Goal: Task Accomplishment & Management: Complete application form

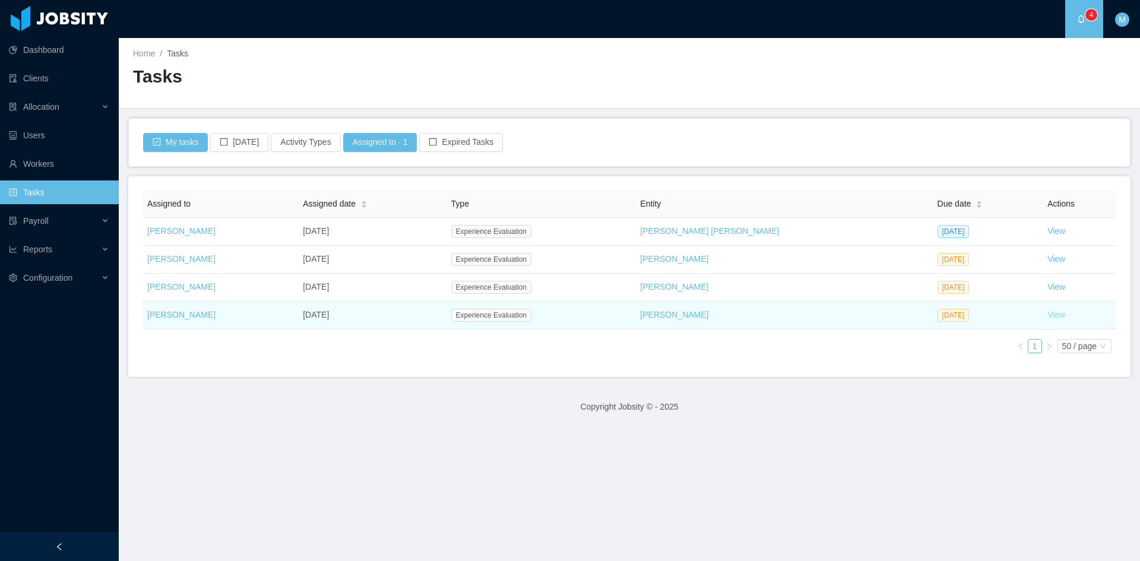
click at [1047, 312] on link "View" at bounding box center [1056, 314] width 18 height 9
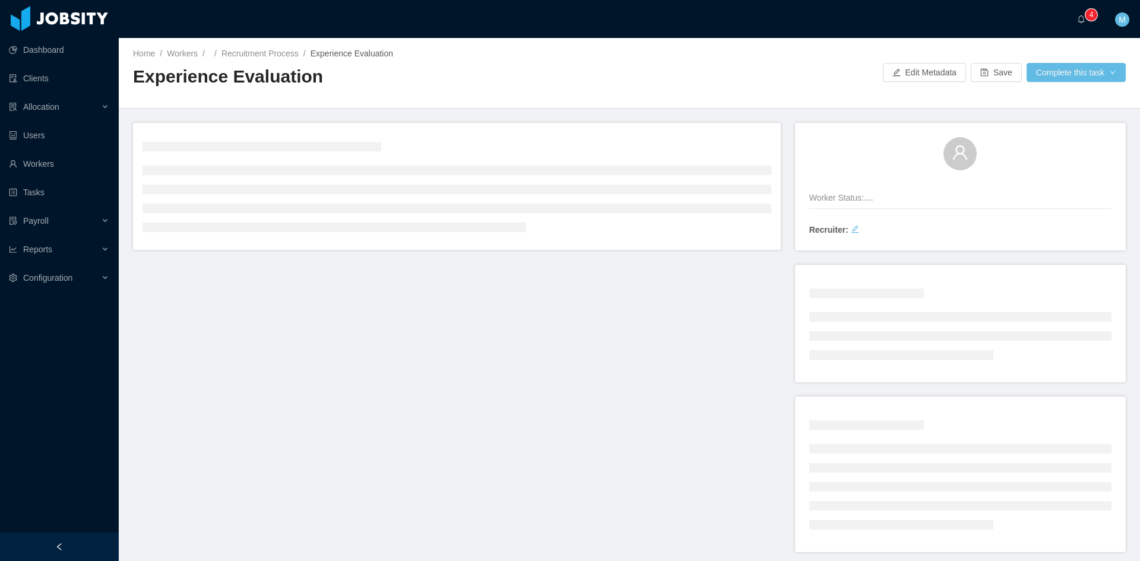
click at [583, 322] on div "Worker Status: Recruiter:" at bounding box center [629, 344] width 992 height 443
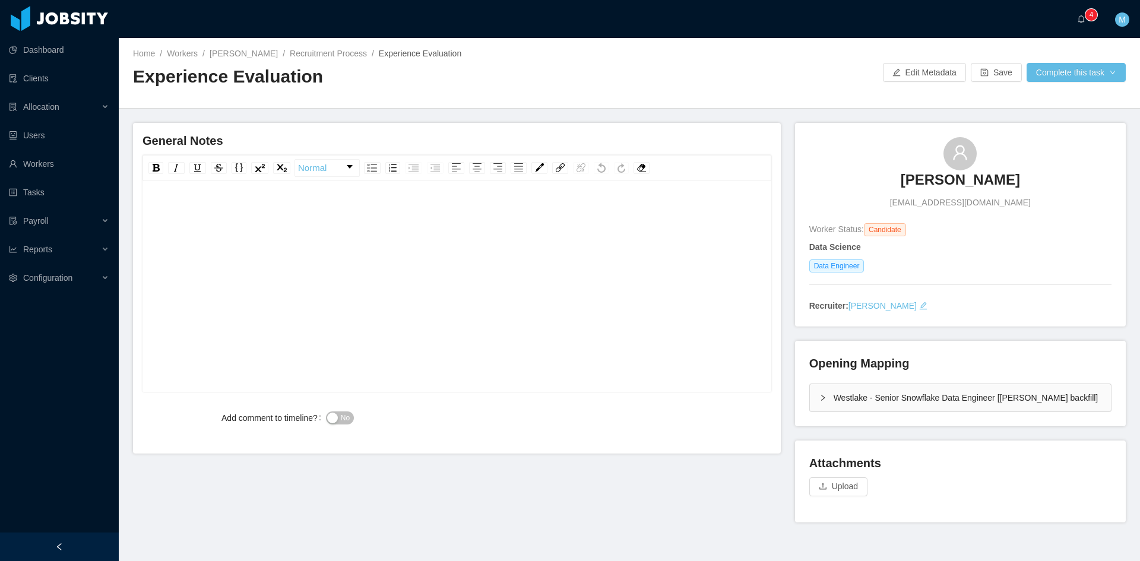
click at [287, 226] on div "rdw-editor" at bounding box center [457, 305] width 610 height 208
click at [533, 214] on div "**********" at bounding box center [457, 213] width 610 height 24
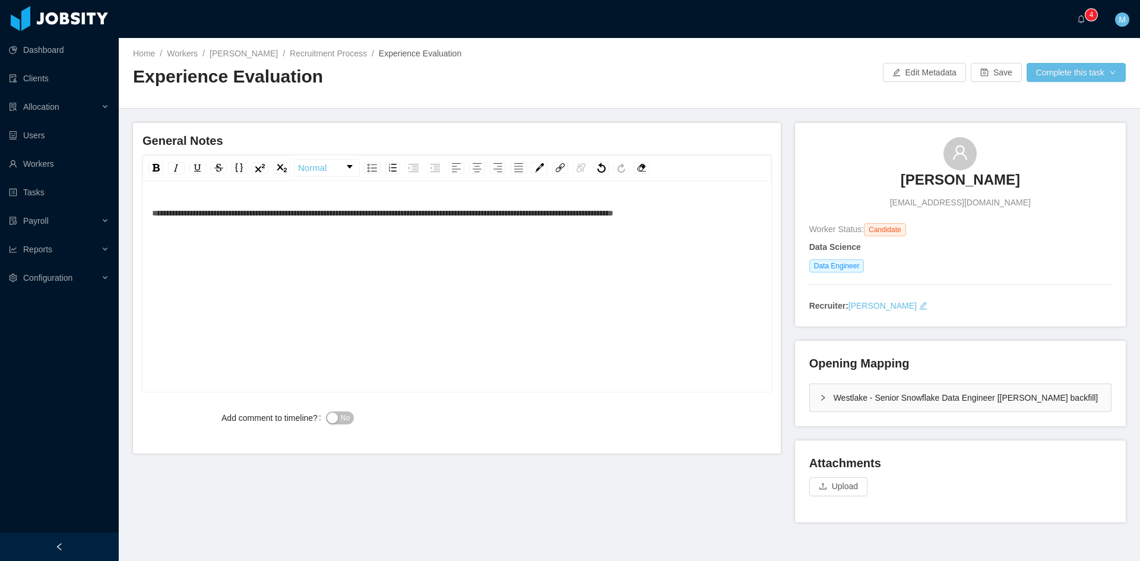
click at [741, 208] on div "**********" at bounding box center [457, 213] width 610 height 24
click at [211, 258] on div "**********" at bounding box center [457, 305] width 610 height 208
drag, startPoint x: 814, startPoint y: 394, endPoint x: 817, endPoint y: 366, distance: 28.7
click at [819, 394] on icon "icon: right" at bounding box center [822, 397] width 7 height 7
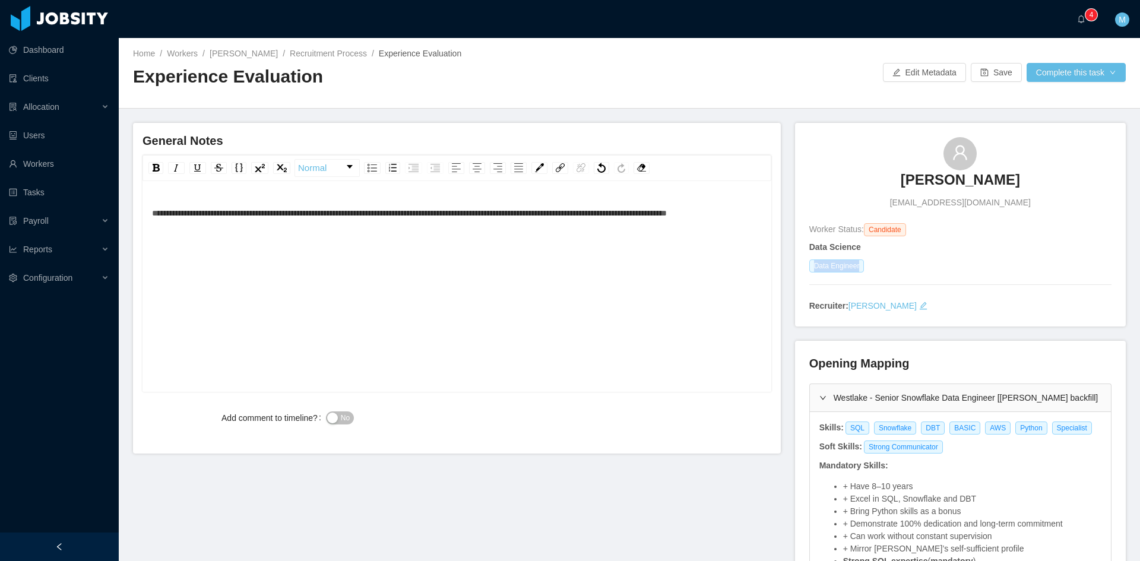
drag, startPoint x: 806, startPoint y: 265, endPoint x: 853, endPoint y: 270, distance: 47.8
click at [853, 270] on span "Data Engineer" at bounding box center [836, 265] width 55 height 13
copy span "Data Engineer"
drag, startPoint x: 842, startPoint y: 431, endPoint x: 1072, endPoint y: 423, distance: 230.4
click at [1072, 423] on div "SQL Snowflake DBT BASIC AWS Python Specialist" at bounding box center [970, 427] width 253 height 13
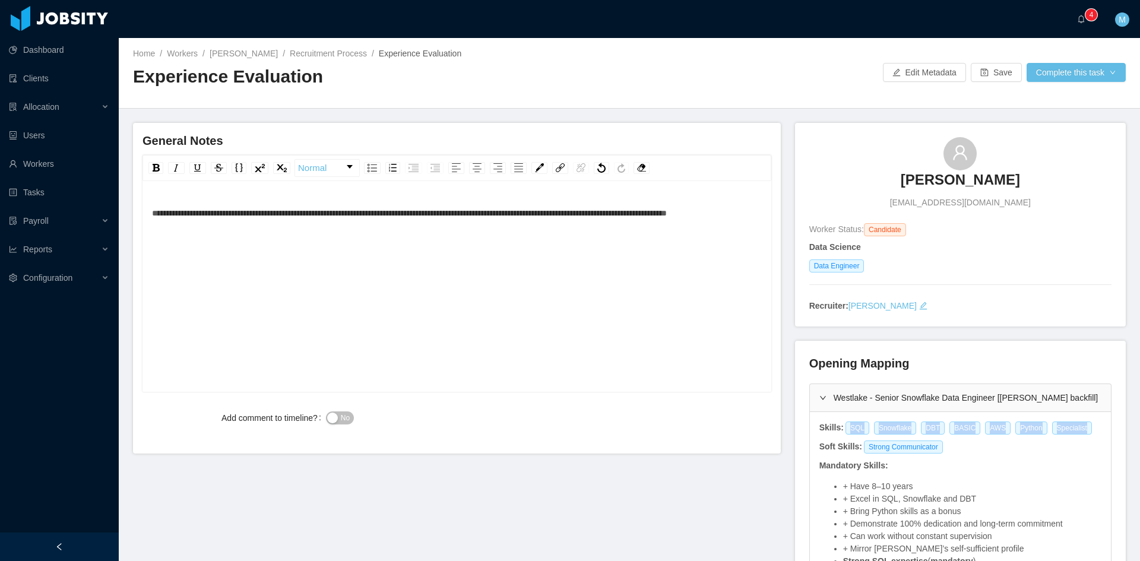
copy div "SQL Snowflake DBT BASIC AWS Python Specialist"
click at [353, 323] on div "**********" at bounding box center [457, 305] width 610 height 208
click at [471, 278] on div "**********" at bounding box center [457, 305] width 610 height 208
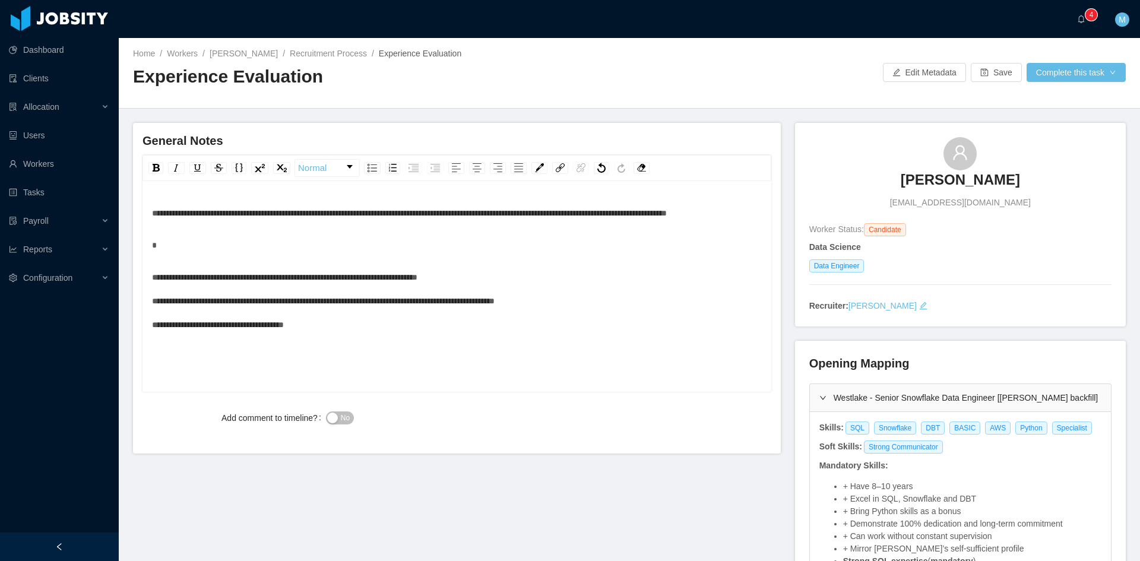
click at [523, 304] on div "**********" at bounding box center [457, 300] width 610 height 71
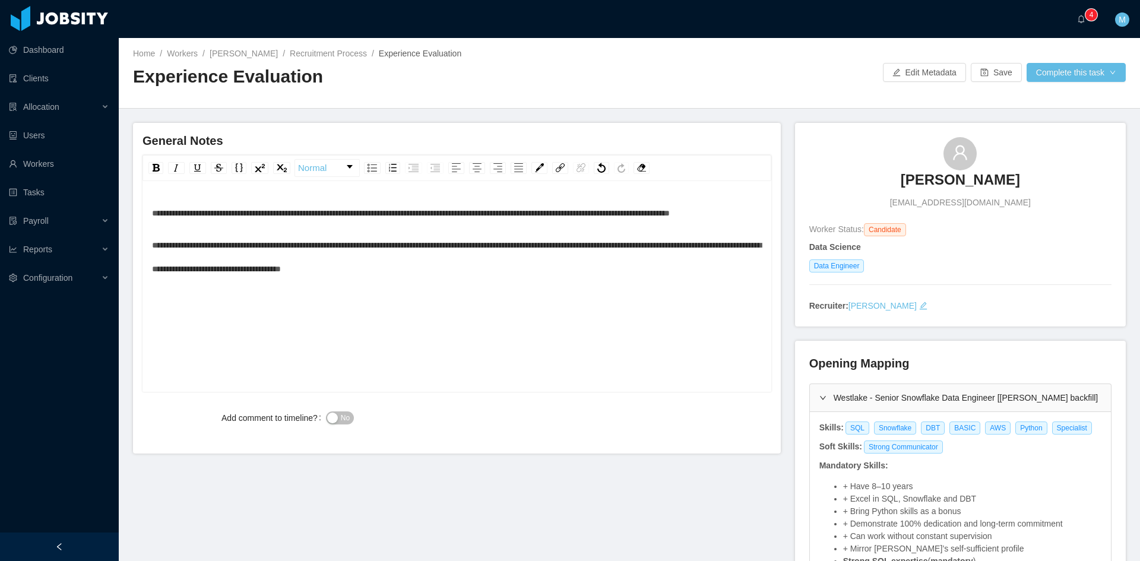
click at [353, 414] on div "No" at bounding box center [483, 418] width 314 height 24
click at [341, 417] on span "No" at bounding box center [345, 418] width 9 height 12
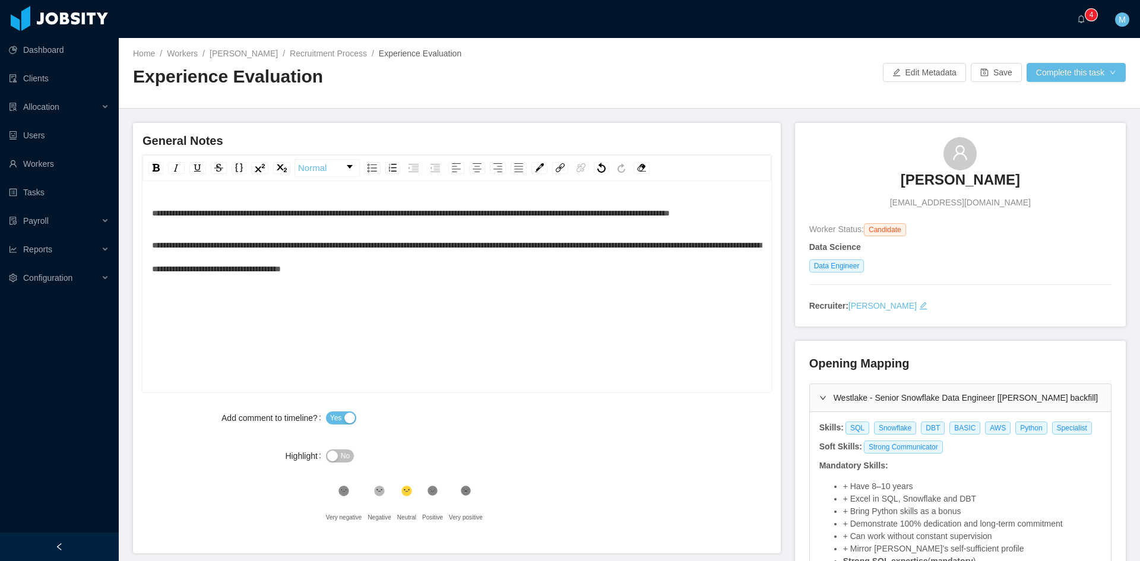
click at [427, 491] on icon at bounding box center [432, 491] width 10 height 10
click at [1050, 78] on button "Complete this task" at bounding box center [1075, 72] width 99 height 19
click at [1055, 94] on button "Save Evaluation" at bounding box center [1068, 99] width 92 height 19
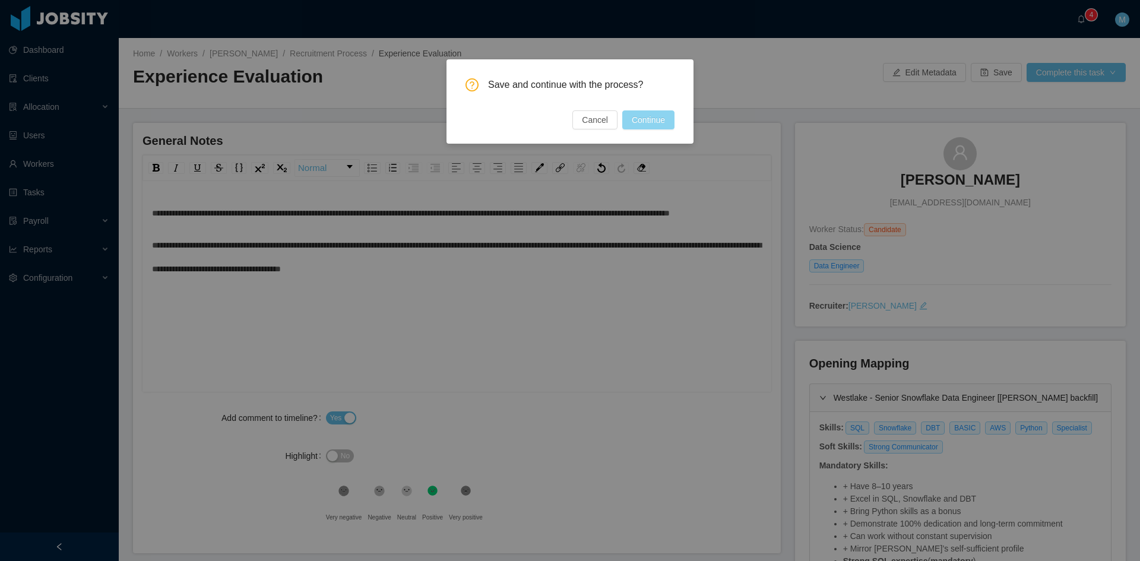
click at [665, 114] on button "Continue" at bounding box center [648, 119] width 52 height 19
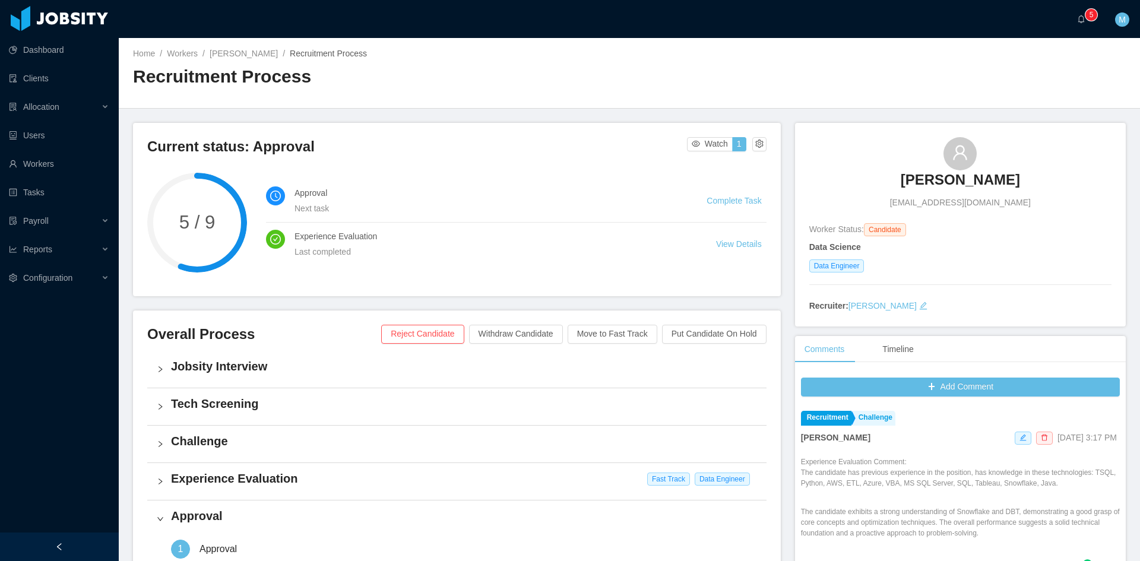
scroll to position [302, 0]
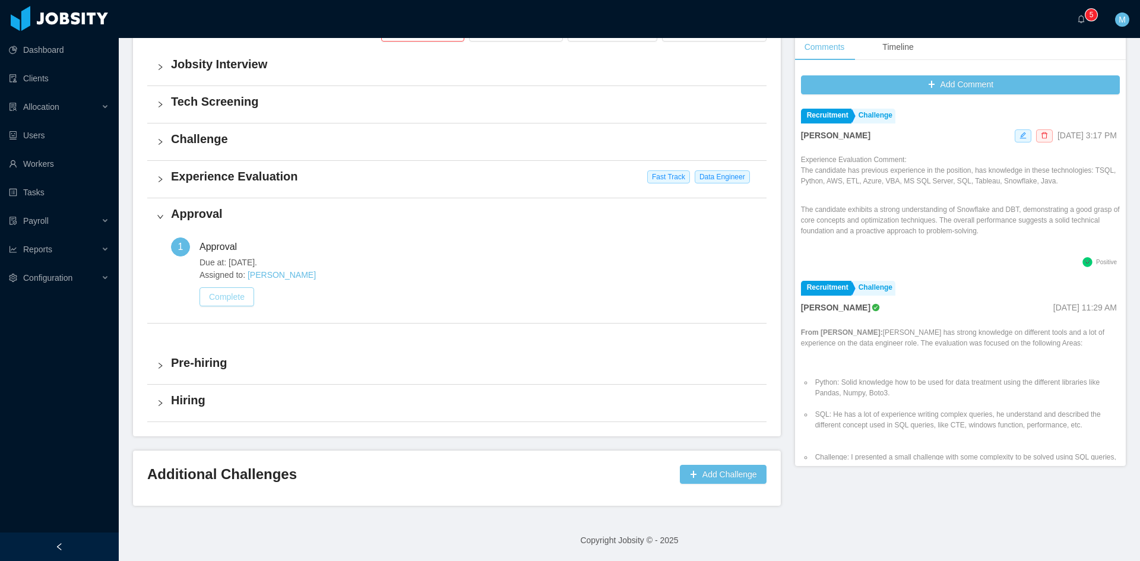
click at [234, 303] on button "Complete" at bounding box center [226, 296] width 55 height 19
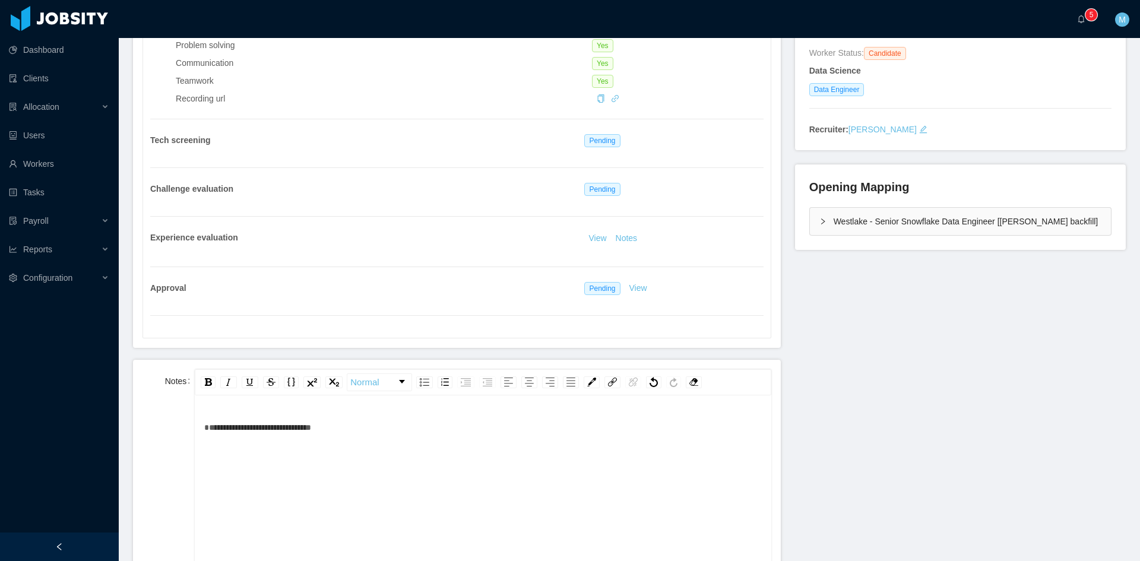
scroll to position [374, 0]
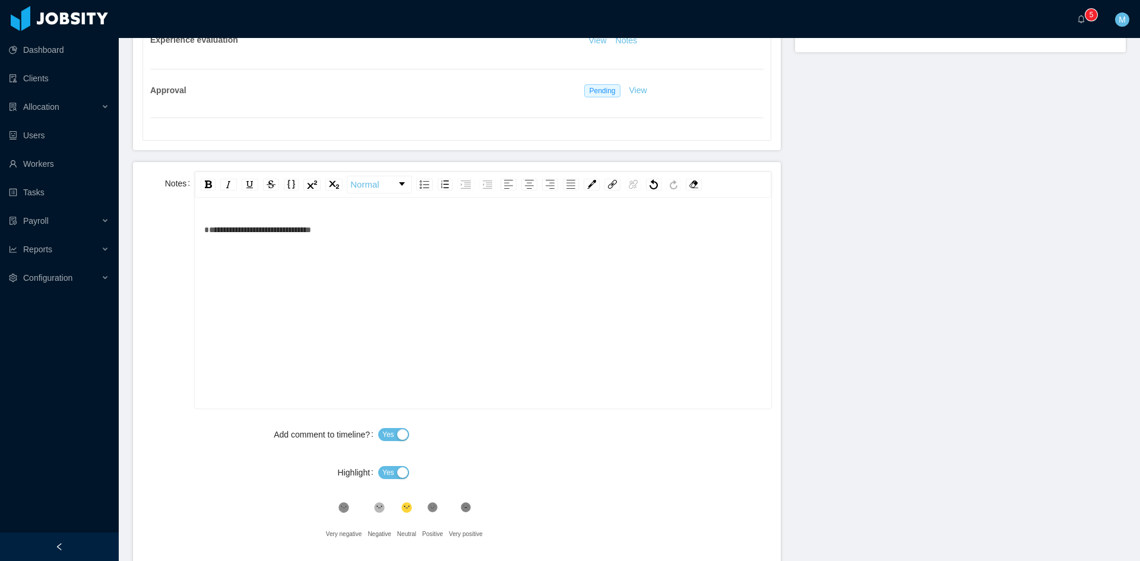
click at [389, 473] on span "Yes" at bounding box center [388, 473] width 12 height 12
click at [430, 516] on div ".st1{fill:#232323}" at bounding box center [432, 511] width 21 height 24
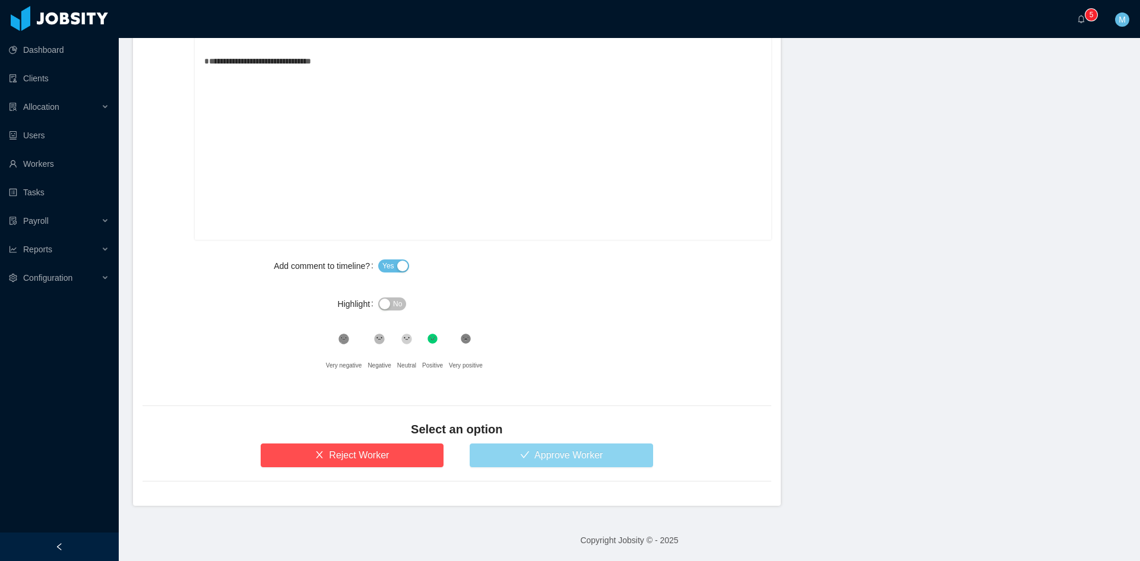
click at [523, 445] on button "Approve Worker" at bounding box center [560, 455] width 183 height 24
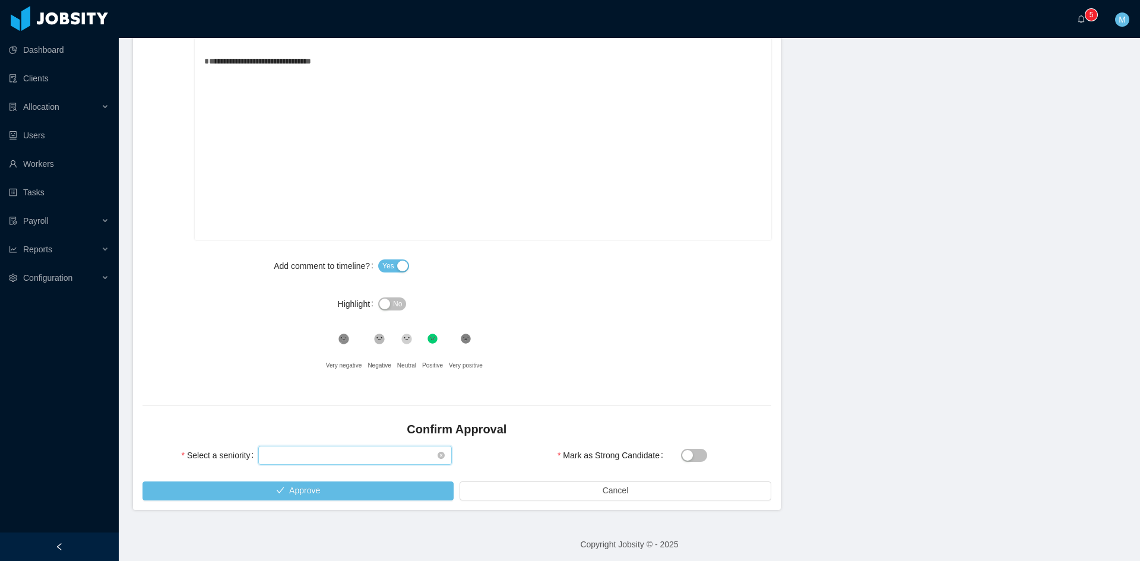
click at [333, 456] on div "Select seniority" at bounding box center [351, 455] width 172 height 18
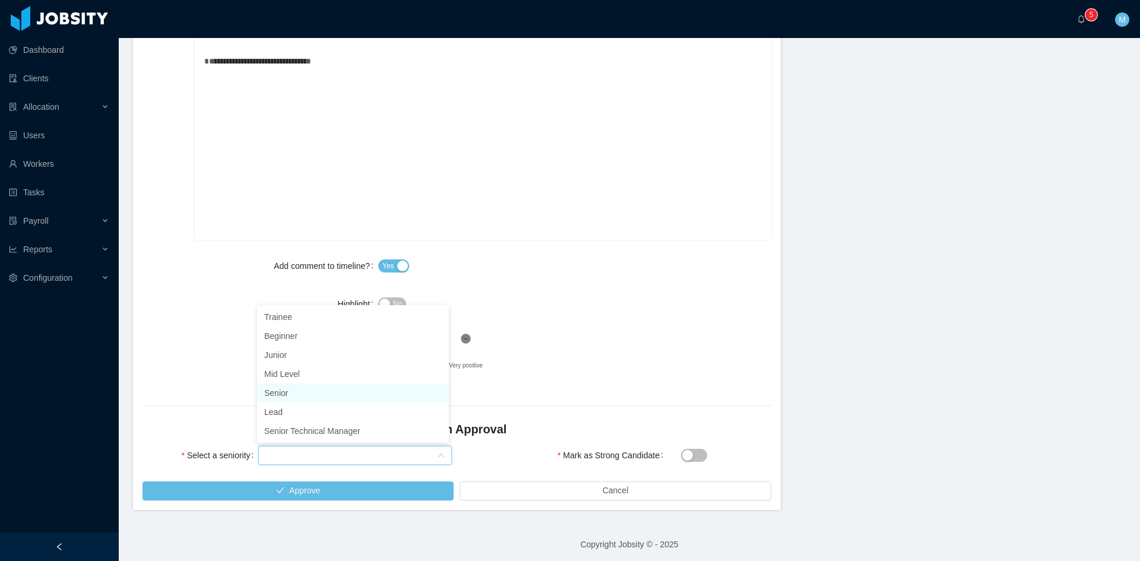
click at [307, 397] on li "Senior" at bounding box center [353, 392] width 192 height 19
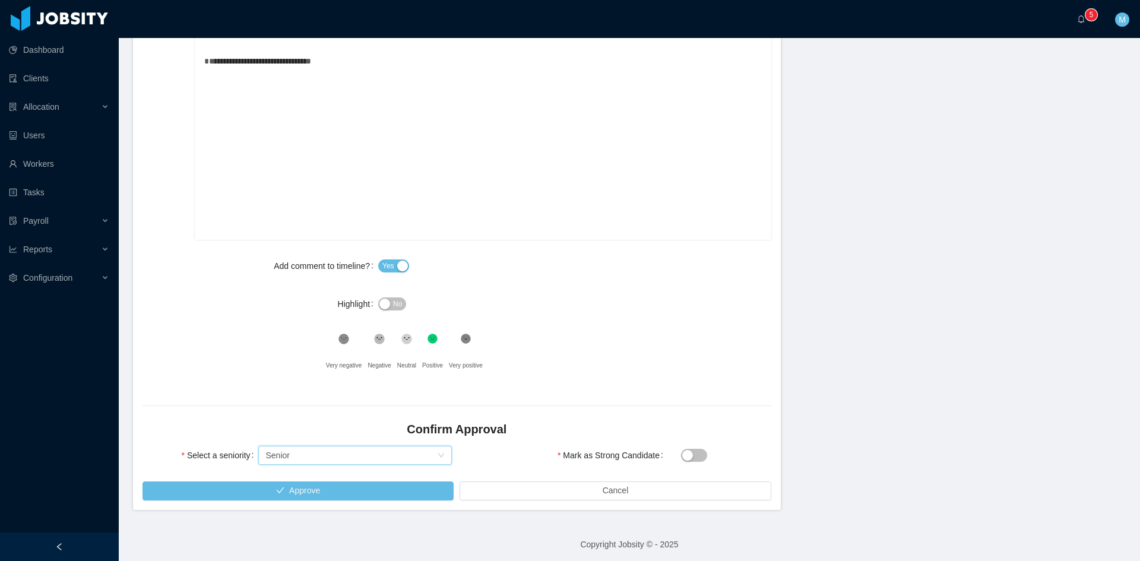
click at [342, 501] on form "**********" at bounding box center [457, 251] width 648 height 516
click at [345, 494] on button "Approve" at bounding box center [297, 490] width 311 height 19
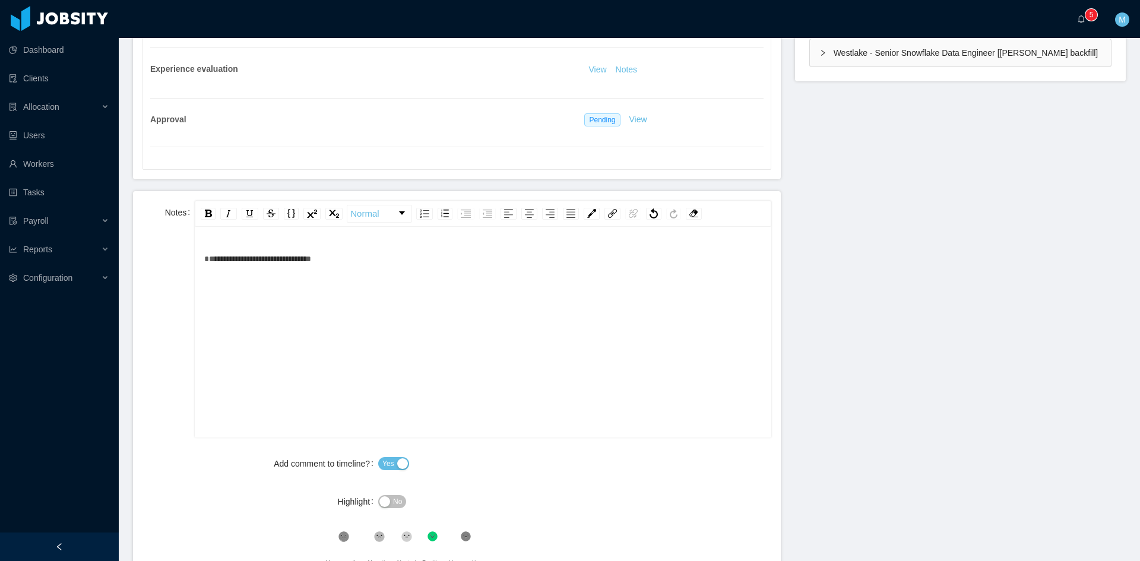
scroll to position [246, 0]
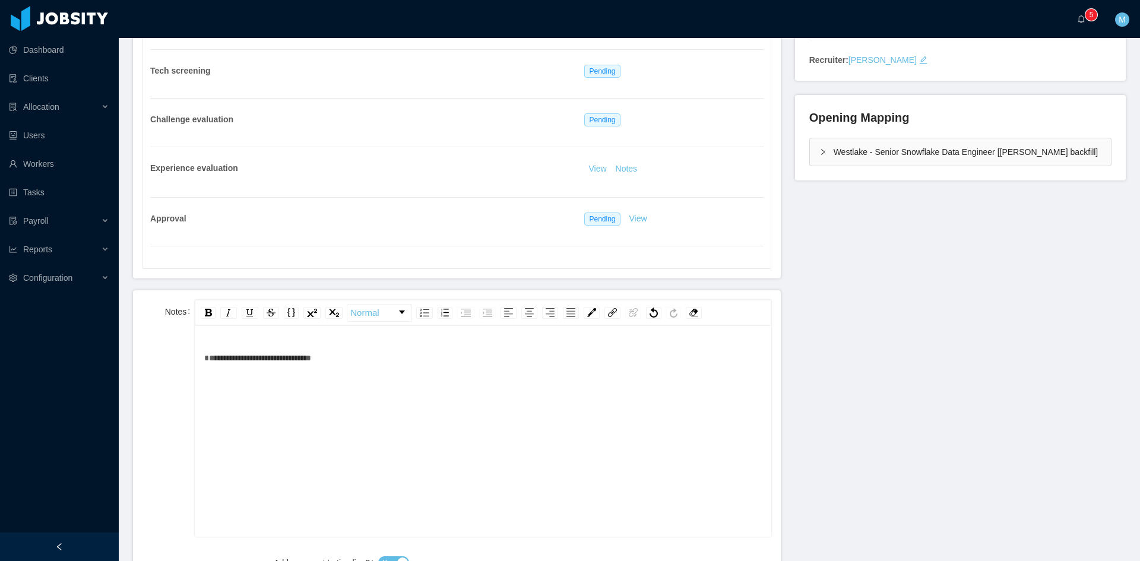
click at [819, 149] on icon "icon: right" at bounding box center [822, 151] width 7 height 7
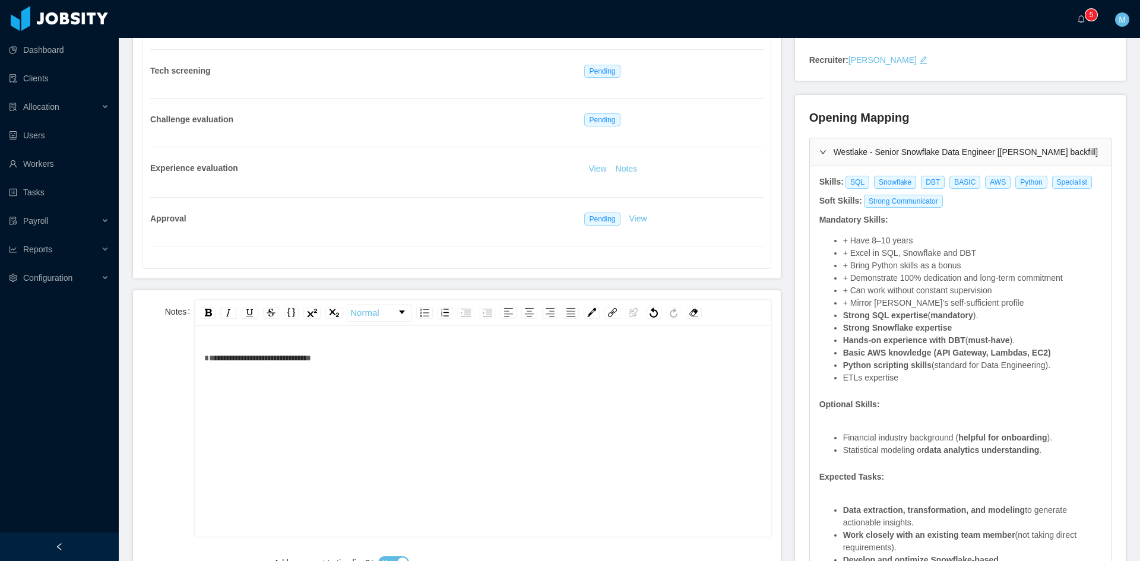
scroll to position [345, 0]
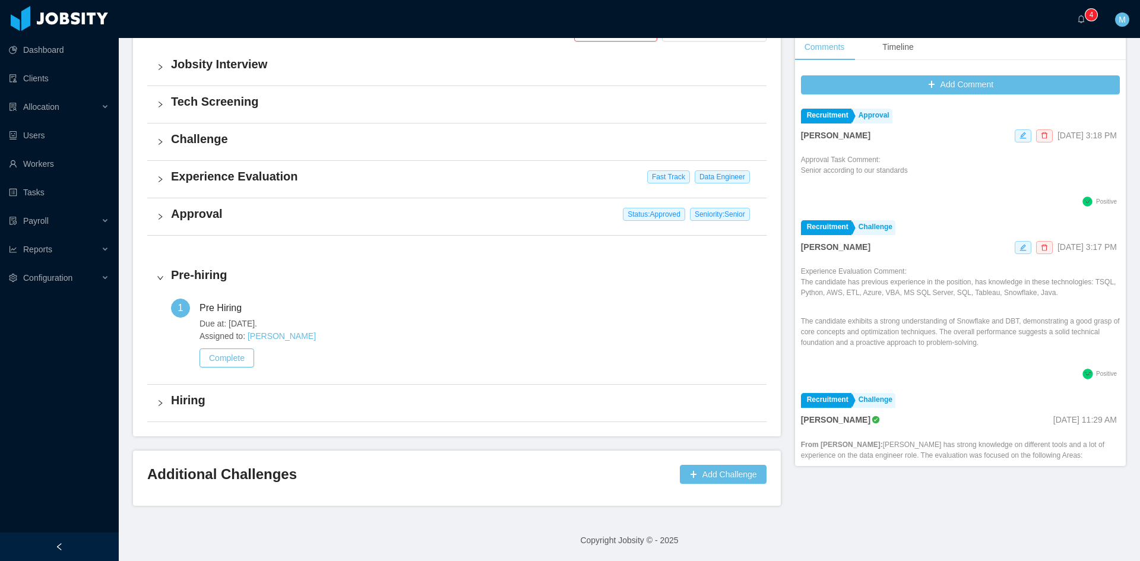
scroll to position [302, 0]
drag, startPoint x: 1062, startPoint y: 20, endPoint x: 1077, endPoint y: 18, distance: 14.9
click at [1062, 18] on div "··· 0 1 2 3 4 5 6 7 8 9 0 1 2 3 4 5 6 7 8 9 0 1 2 3 4 5 6 7 8 9 ··· M ···" at bounding box center [570, 19] width 1142 height 38
click at [1080, 18] on icon "icon: bell" at bounding box center [1081, 19] width 8 height 8
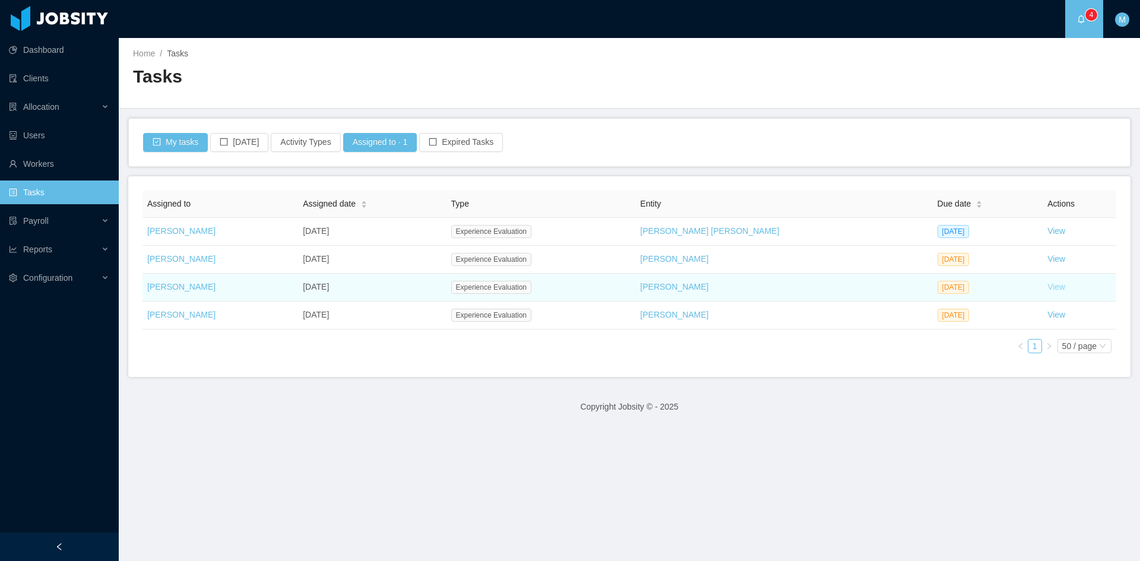
click at [1047, 287] on link "View" at bounding box center [1056, 286] width 18 height 9
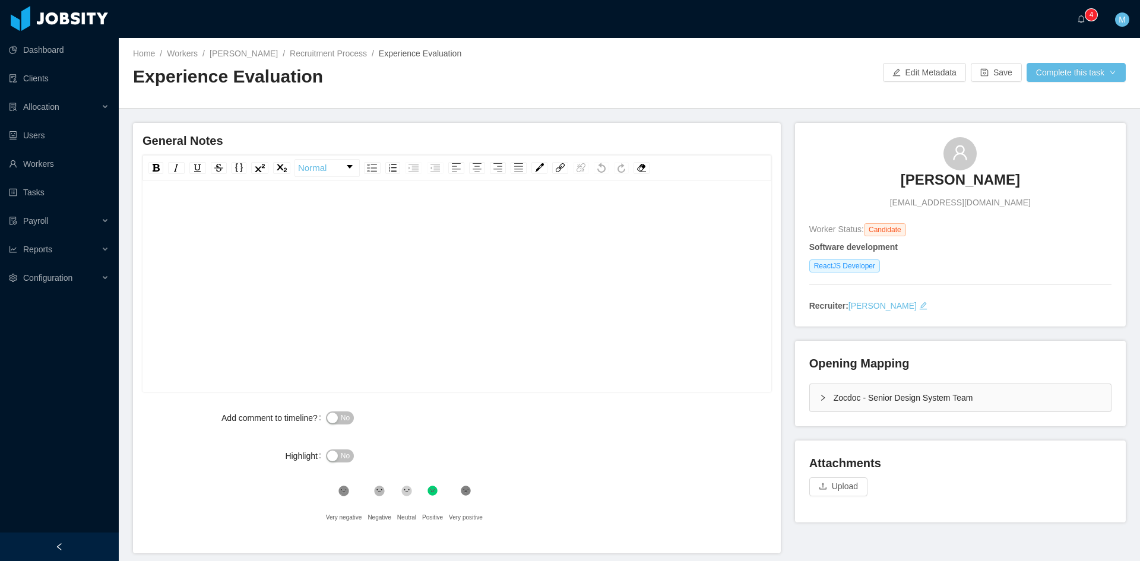
click at [819, 399] on icon "icon: right" at bounding box center [822, 397] width 7 height 7
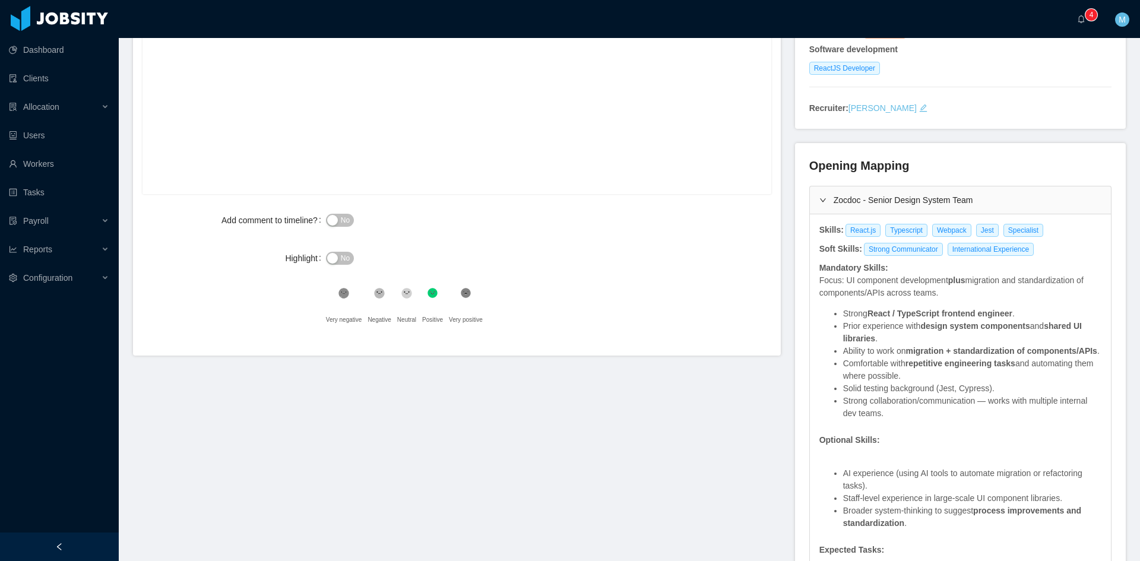
scroll to position [99, 0]
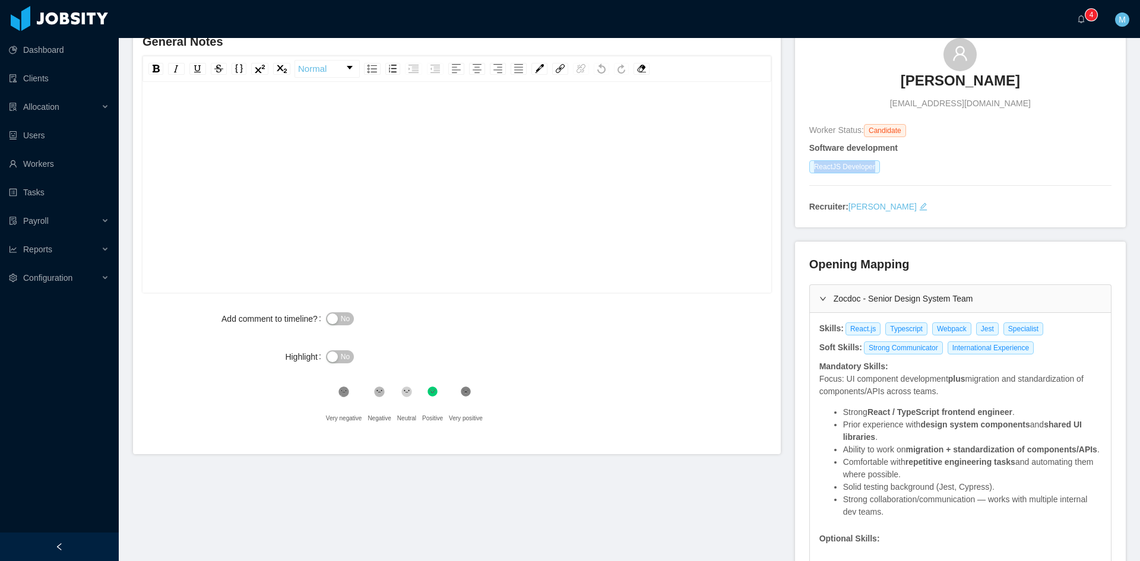
drag, startPoint x: 806, startPoint y: 169, endPoint x: 875, endPoint y: 176, distance: 69.8
click at [875, 176] on div "Software development ReactJS Developer" at bounding box center [960, 159] width 302 height 34
copy span "ReactJS Developer"
drag, startPoint x: 843, startPoint y: 330, endPoint x: 1027, endPoint y: 329, distance: 184.0
click at [1027, 329] on div "React.js Typescript Webpack Jest Specialist" at bounding box center [946, 328] width 204 height 13
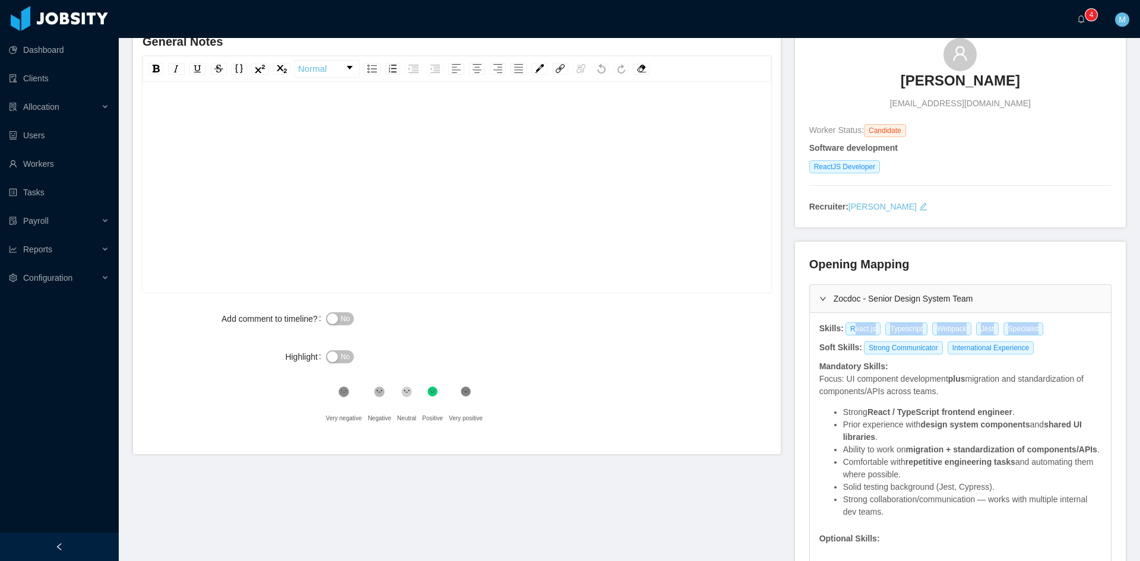
copy div "eact.js Typescript Webpack Jest Specialist"
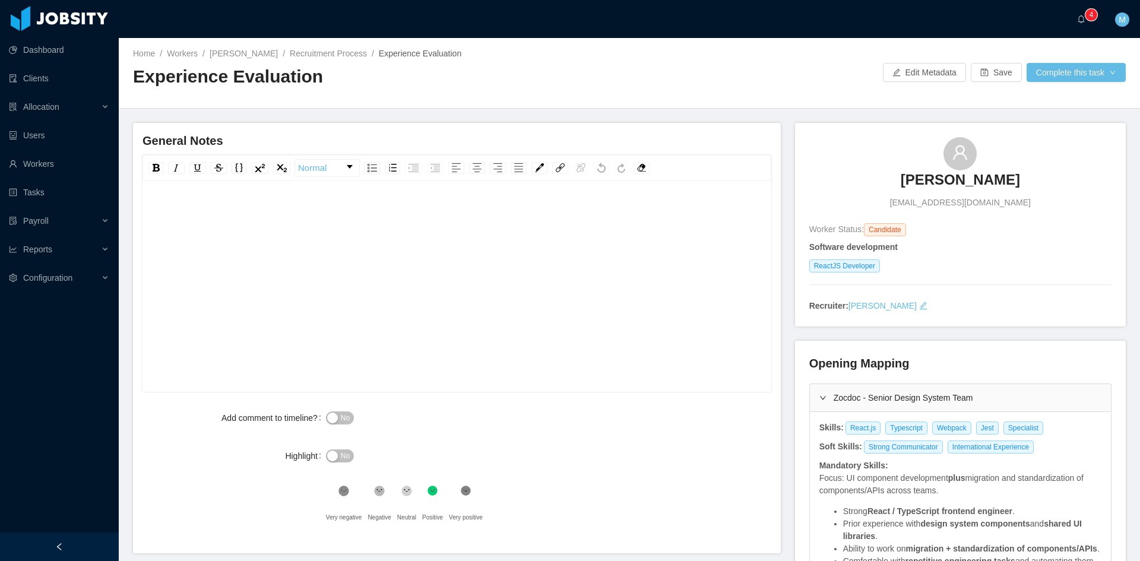
click at [347, 269] on div "rdw-editor" at bounding box center [457, 305] width 610 height 208
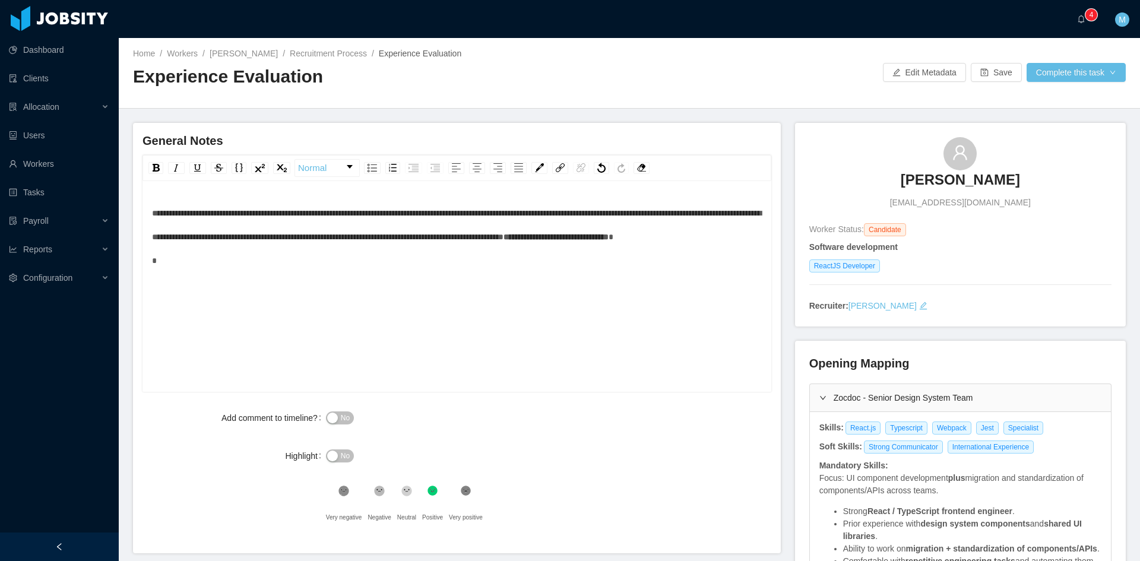
click at [262, 215] on span "**********" at bounding box center [456, 225] width 609 height 32
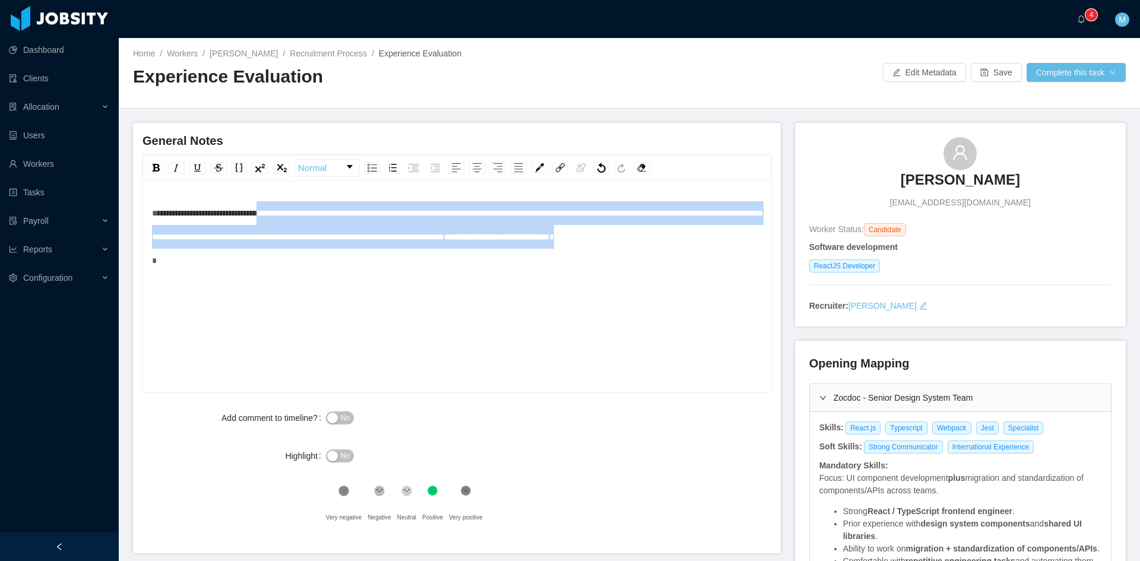
drag, startPoint x: 274, startPoint y: 211, endPoint x: 291, endPoint y: 253, distance: 45.0
click at [291, 253] on div "**********" at bounding box center [457, 236] width 610 height 71
click at [182, 167] on div "rdw-inline-control" at bounding box center [176, 168] width 17 height 12
click at [256, 271] on div "**********" at bounding box center [457, 236] width 610 height 71
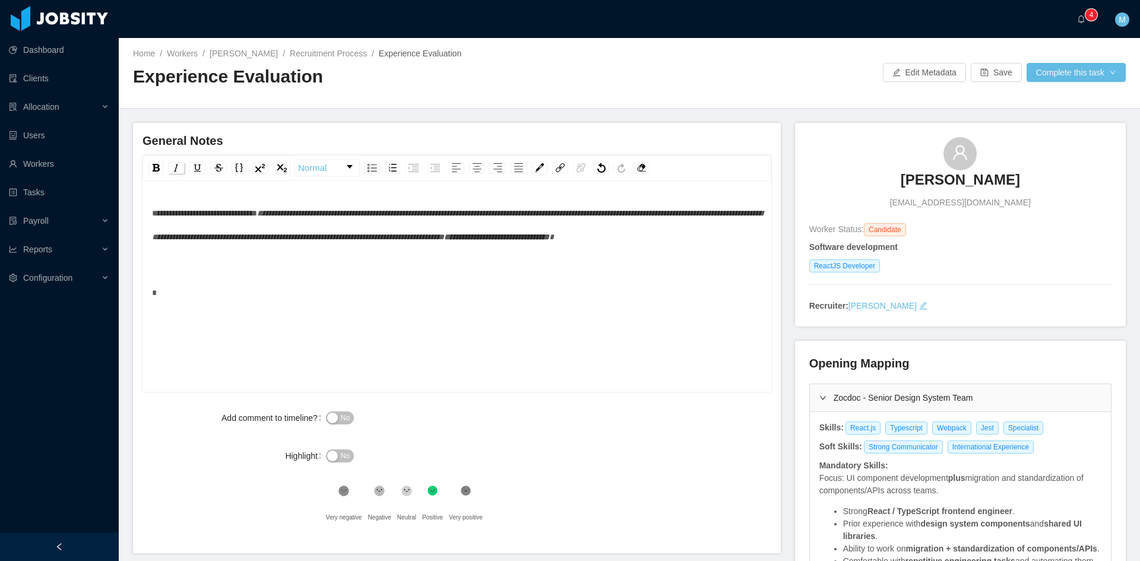
click at [179, 171] on img "rdw-inline-control" at bounding box center [176, 167] width 9 height 9
click at [255, 304] on div "rdw-editor" at bounding box center [457, 280] width 610 height 47
click at [184, 286] on div "rdw-editor" at bounding box center [457, 280] width 610 height 47
click at [202, 278] on div "**********" at bounding box center [457, 252] width 610 height 103
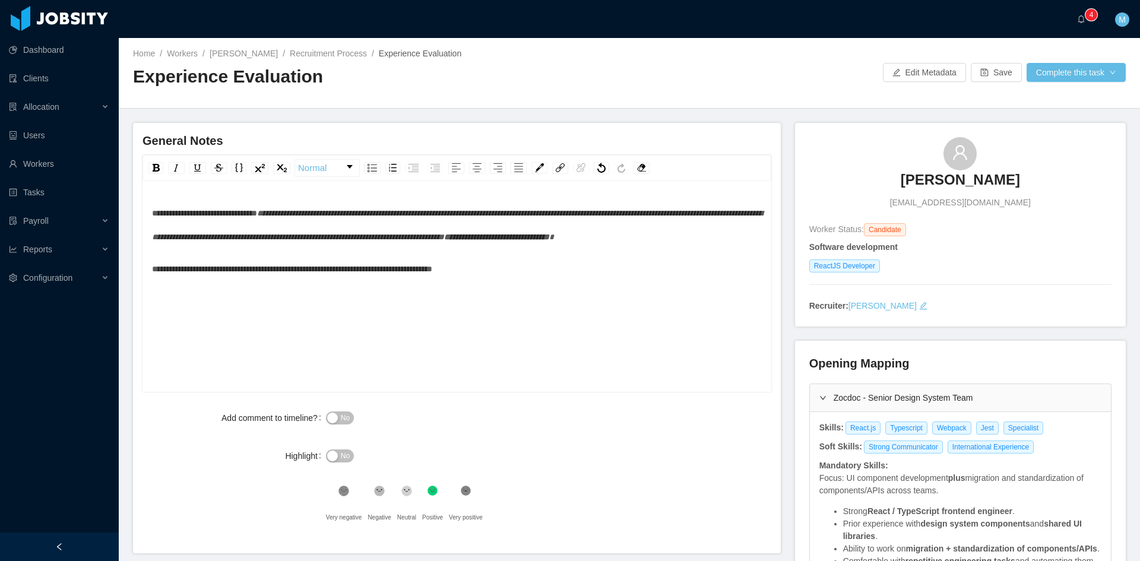
click at [342, 422] on span "No" at bounding box center [345, 418] width 9 height 12
click at [402, 485] on icon ".st2{fill:#262626}" at bounding box center [407, 491] width 12 height 12
click at [515, 281] on div "**********" at bounding box center [457, 269] width 610 height 24
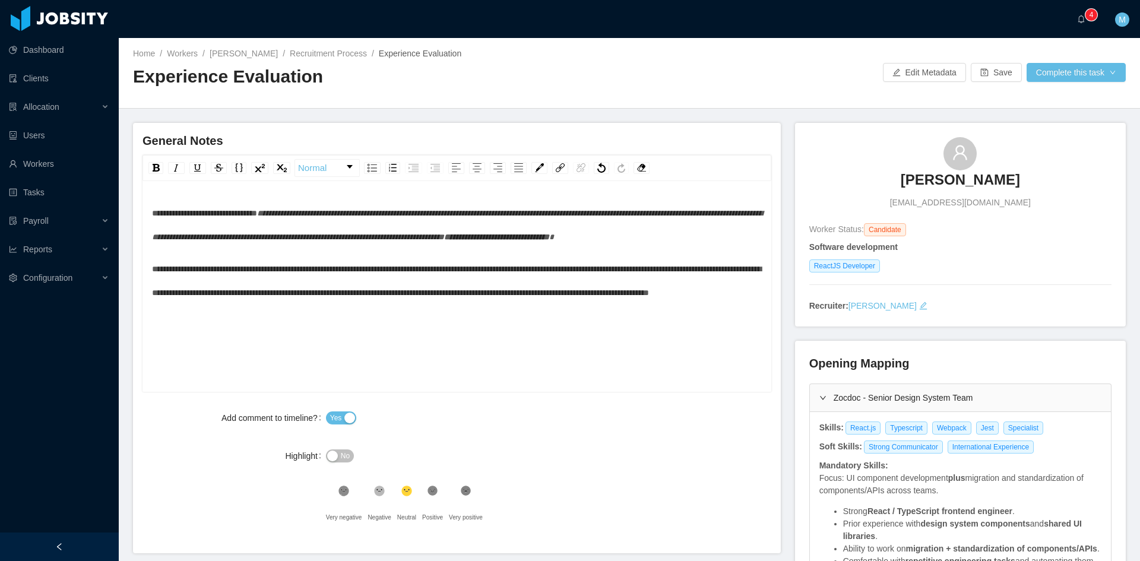
click at [445, 304] on div "**********" at bounding box center [457, 280] width 610 height 47
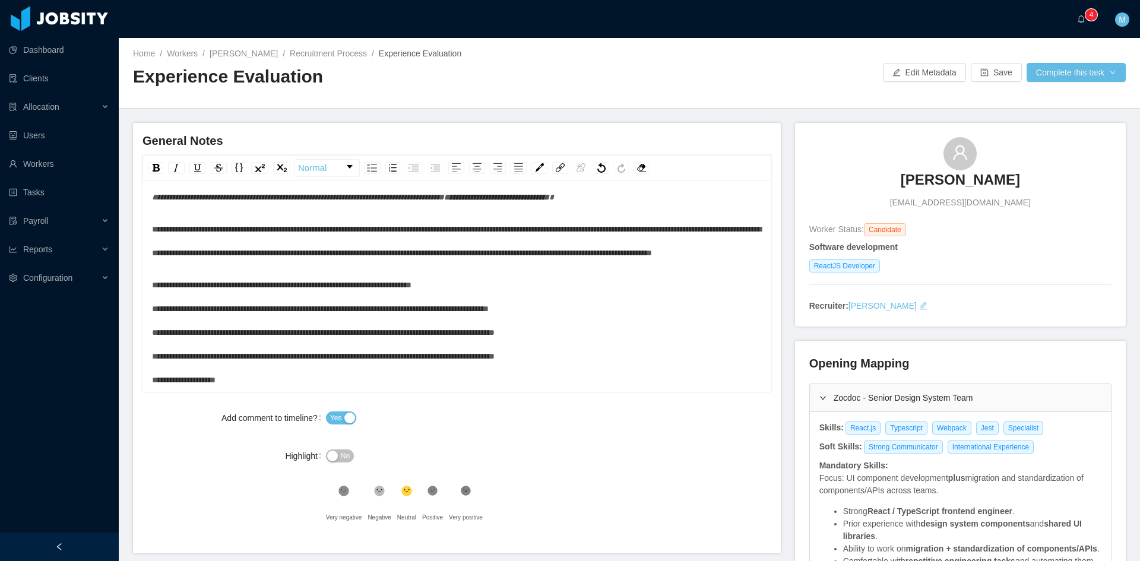
click at [509, 299] on div "**********" at bounding box center [457, 332] width 610 height 119
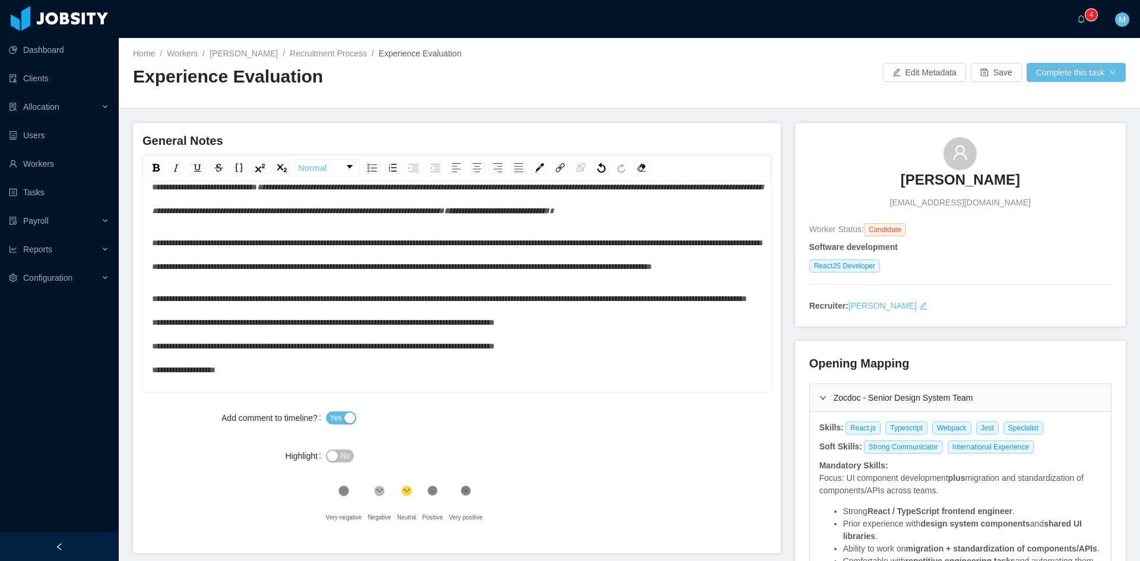
scroll to position [87, 0]
click at [600, 356] on div "**********" at bounding box center [457, 334] width 610 height 95
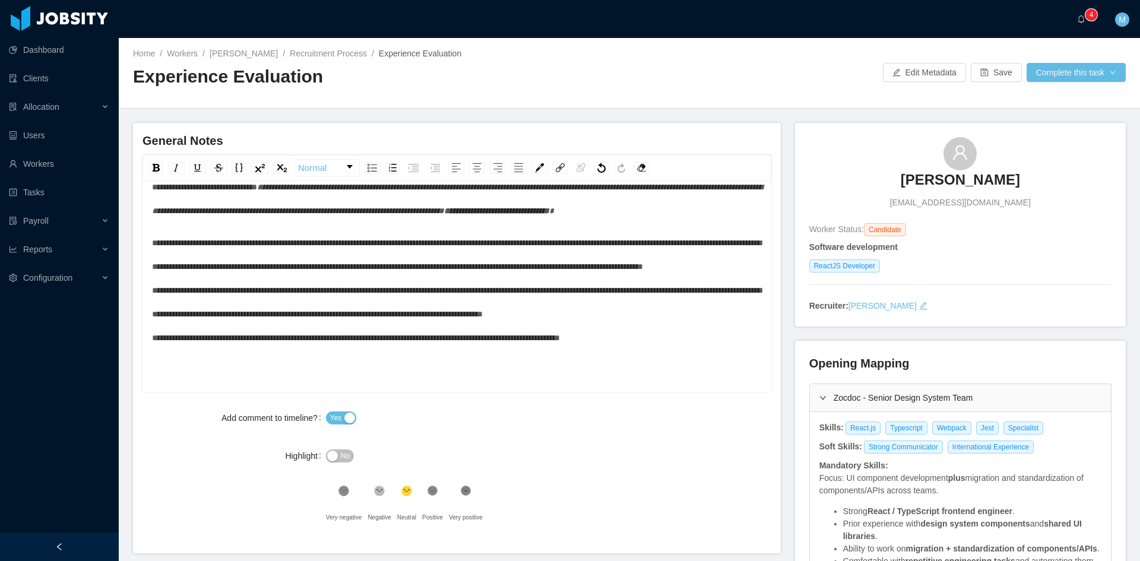
click at [740, 350] on div "**********" at bounding box center [457, 290] width 610 height 119
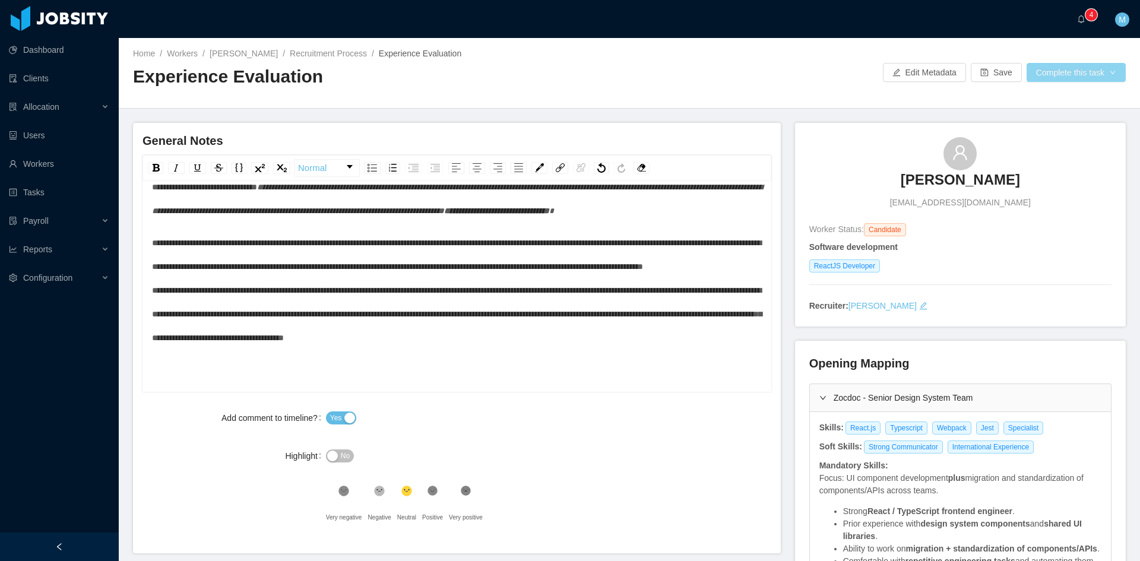
click at [1059, 71] on button "Complete this task" at bounding box center [1075, 72] width 99 height 19
click at [1058, 97] on button "Save Evaluation" at bounding box center [1068, 99] width 92 height 19
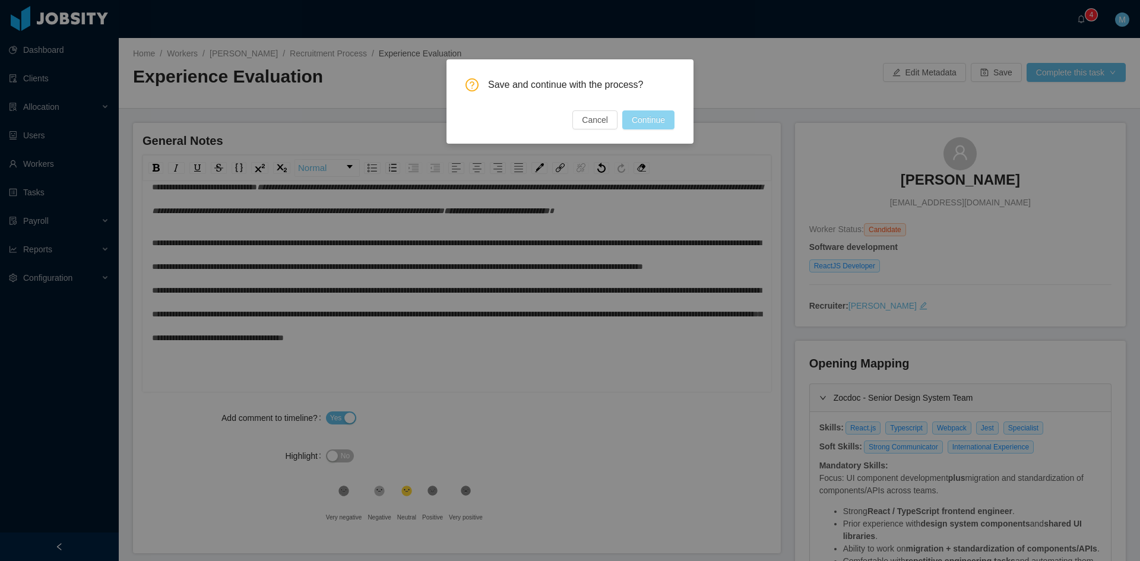
click at [662, 120] on button "Continue" at bounding box center [648, 119] width 52 height 19
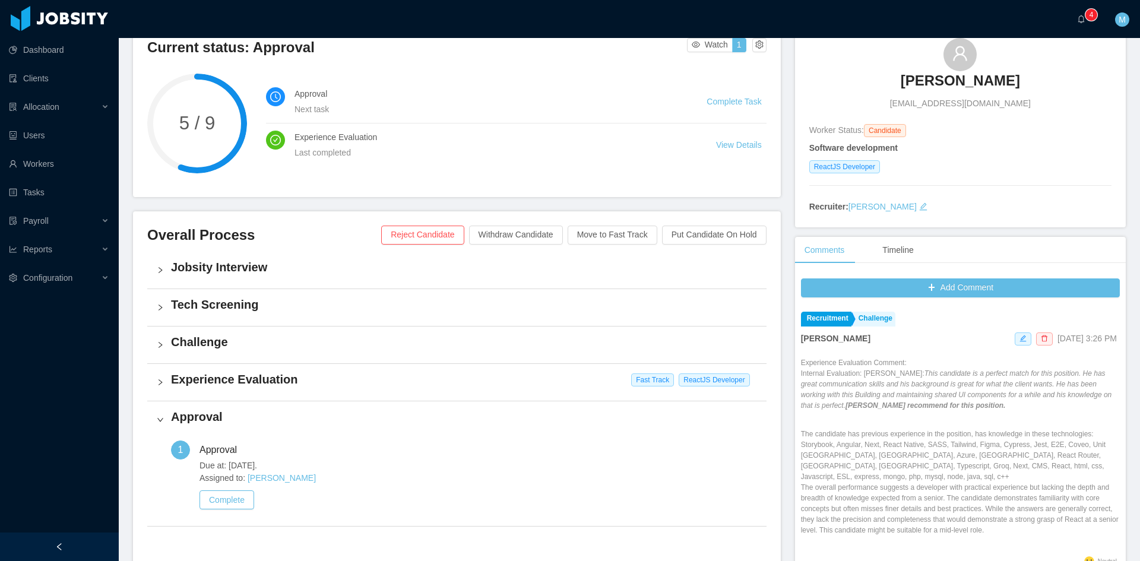
scroll to position [198, 0]
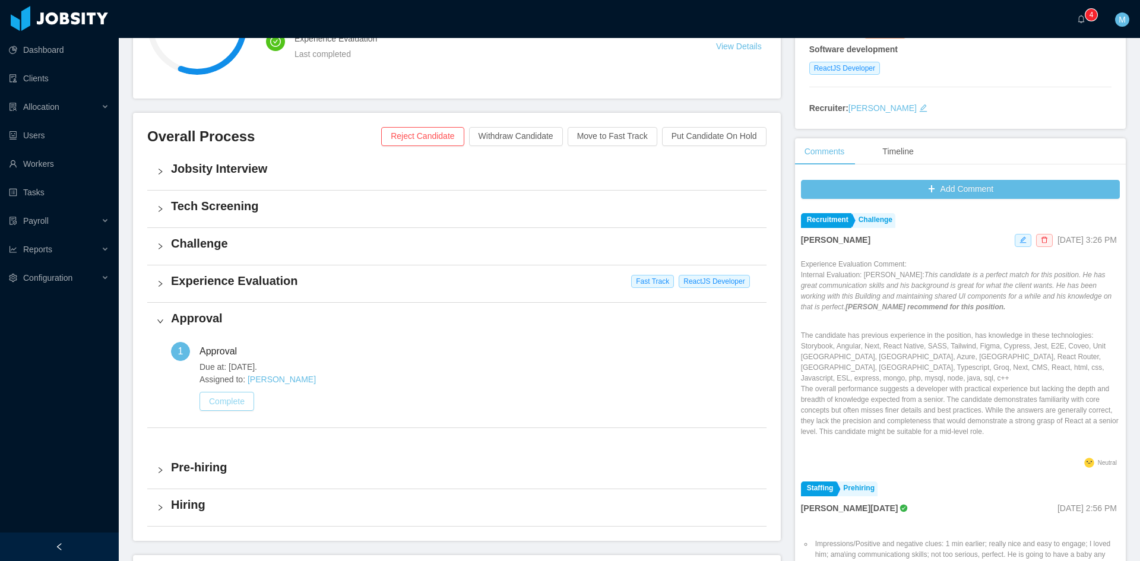
click at [218, 398] on button "Complete" at bounding box center [226, 401] width 55 height 19
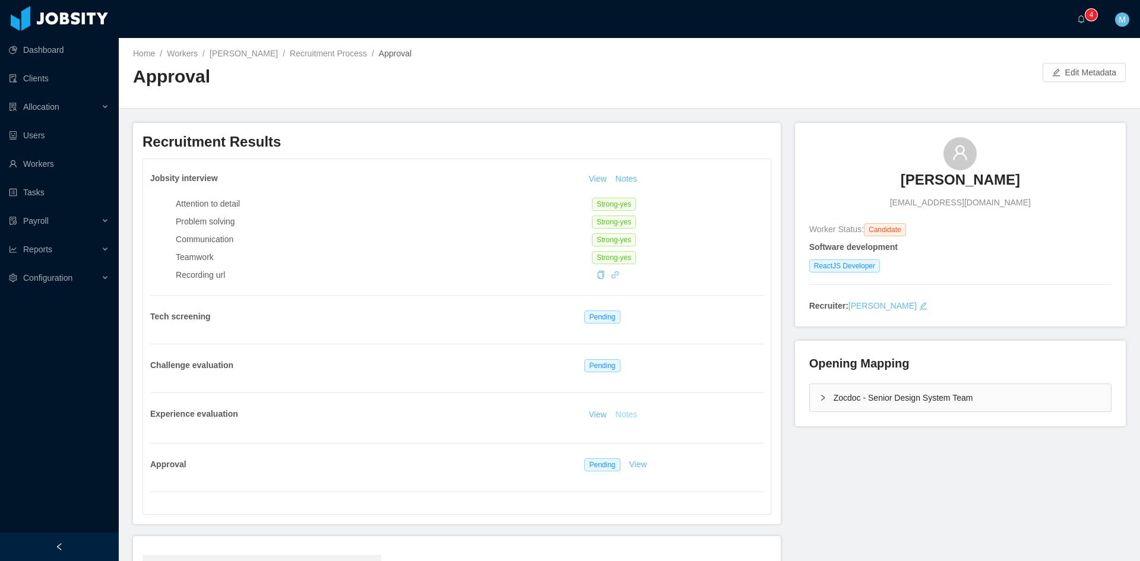
click at [629, 417] on button "Notes" at bounding box center [626, 415] width 31 height 14
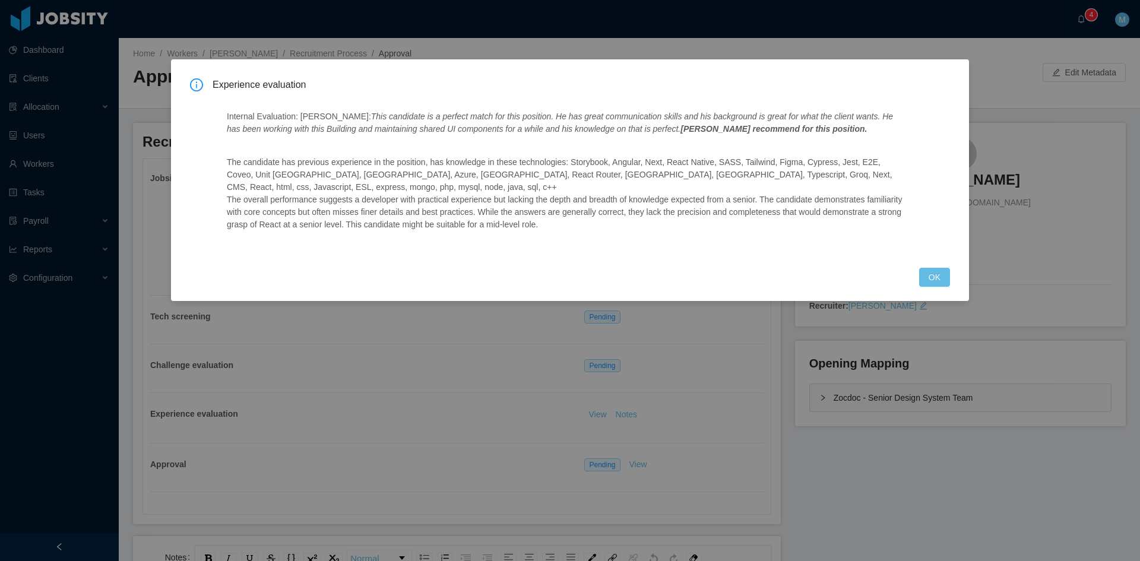
click at [953, 261] on div "Experience evaluation Internal Evaluation: Paulo Costa: This candidate is a per…" at bounding box center [570, 180] width 798 height 242
click at [937, 268] on button "OK" at bounding box center [934, 277] width 31 height 19
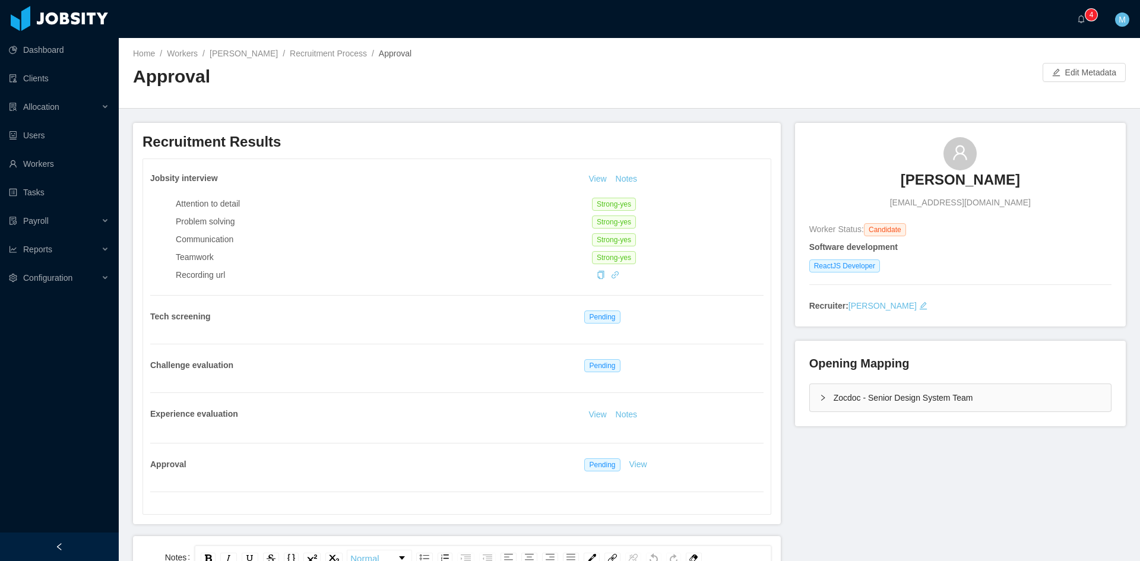
click at [810, 404] on div "Zocdoc - Senior Design System Team" at bounding box center [960, 397] width 301 height 27
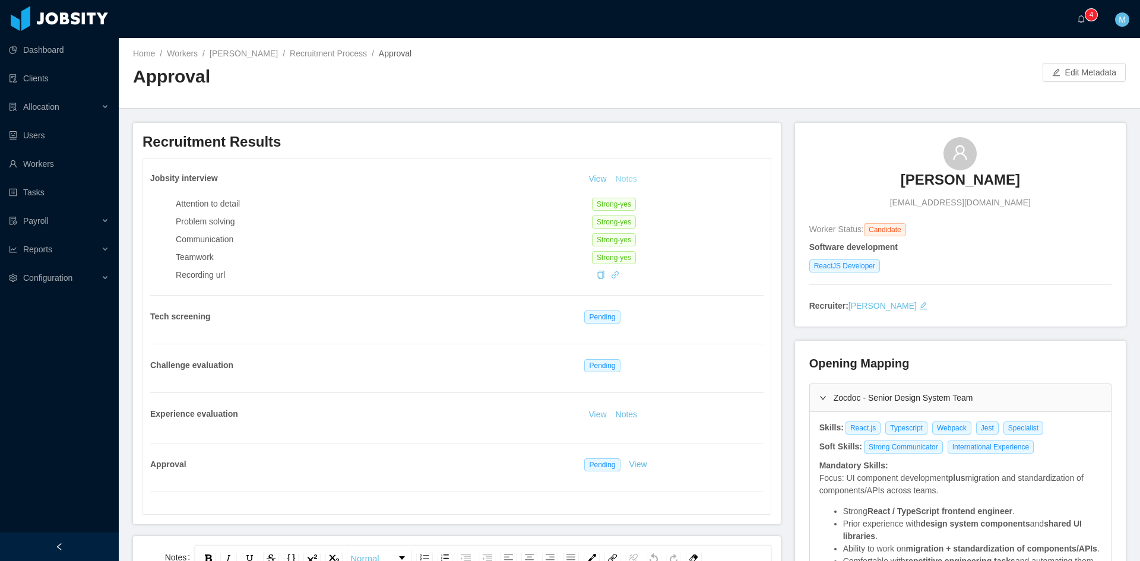
click at [621, 174] on button "Notes" at bounding box center [626, 179] width 31 height 14
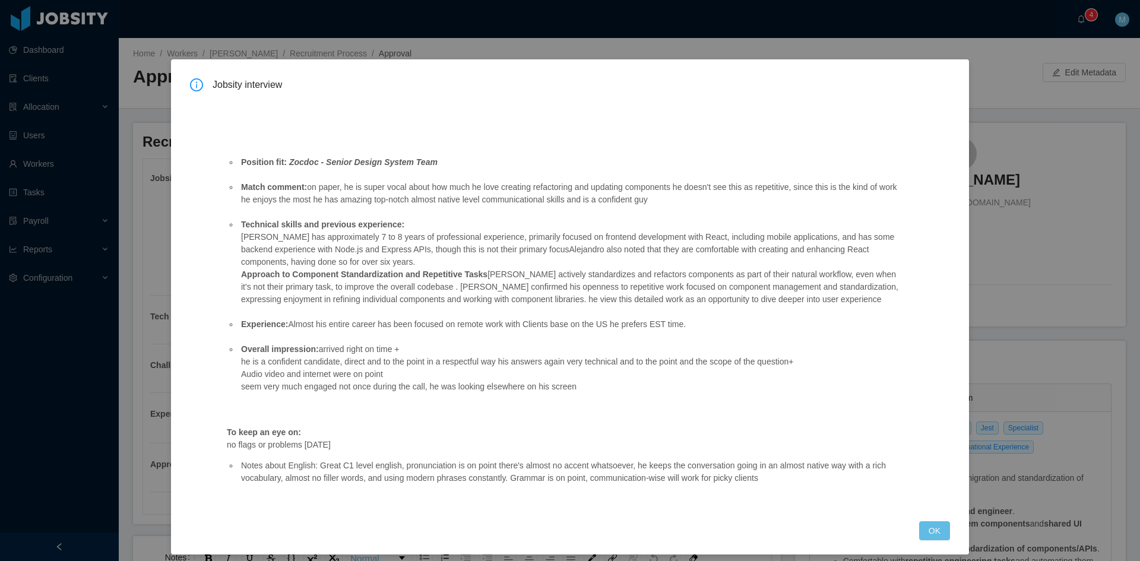
scroll to position [8, 0]
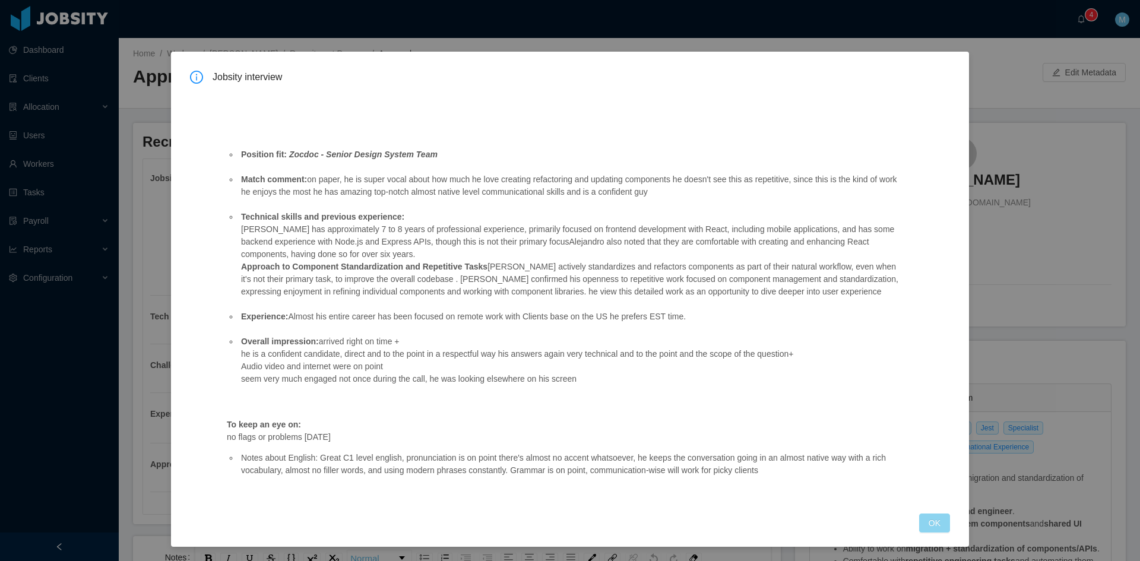
click at [928, 521] on button "OK" at bounding box center [934, 522] width 31 height 19
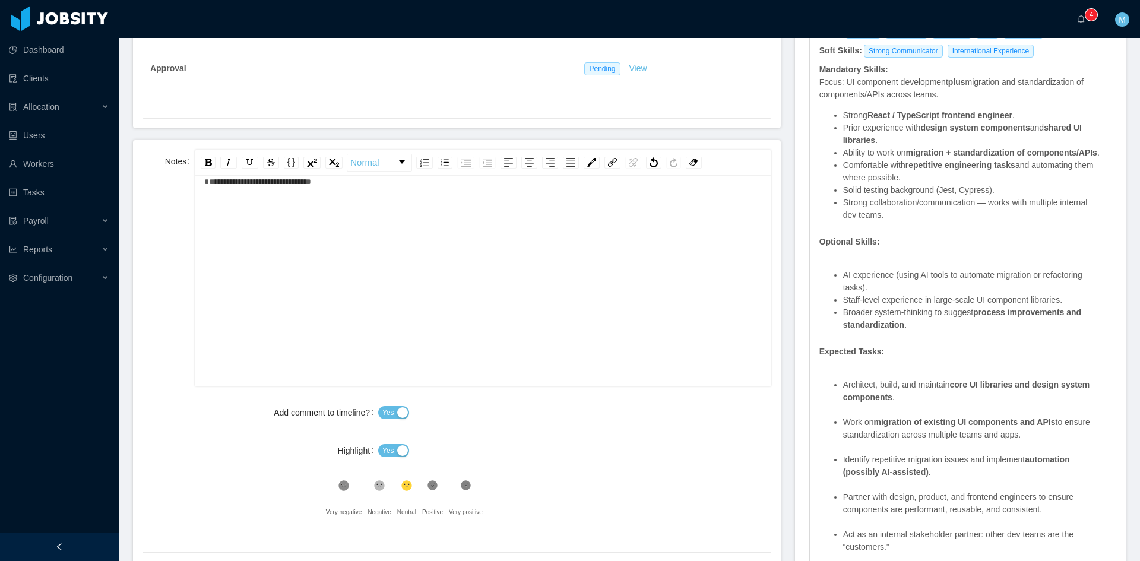
scroll to position [542, 0]
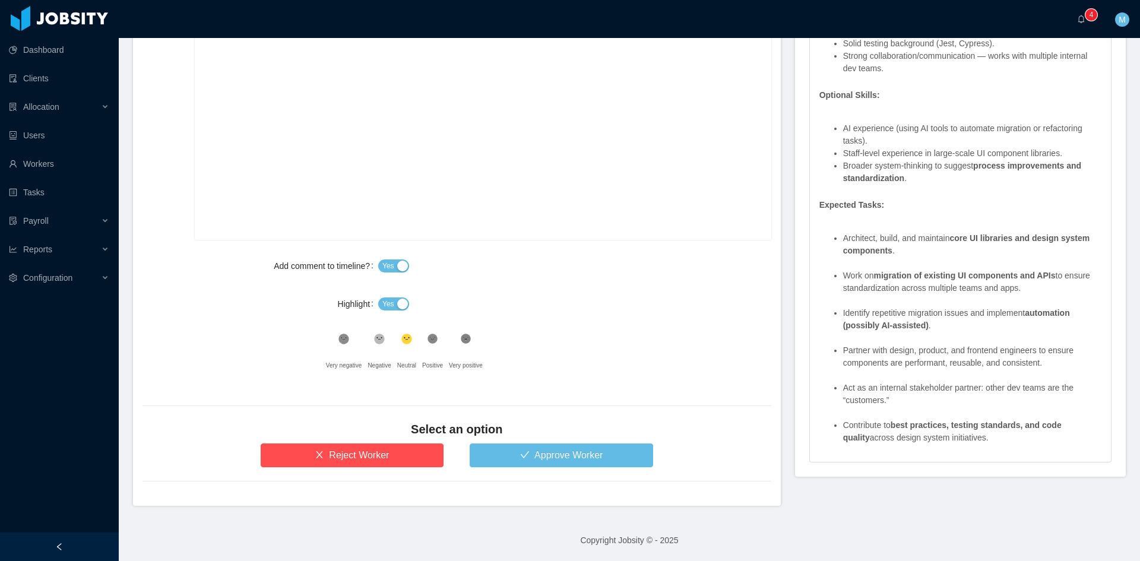
click at [388, 306] on span "Yes" at bounding box center [388, 304] width 12 height 12
drag, startPoint x: 367, startPoint y: 331, endPoint x: 385, endPoint y: 337, distance: 18.8
click at [369, 332] on div ".st1{fill:#262626}" at bounding box center [378, 342] width 23 height 24
click at [509, 455] on button "Approve Worker" at bounding box center [560, 455] width 183 height 24
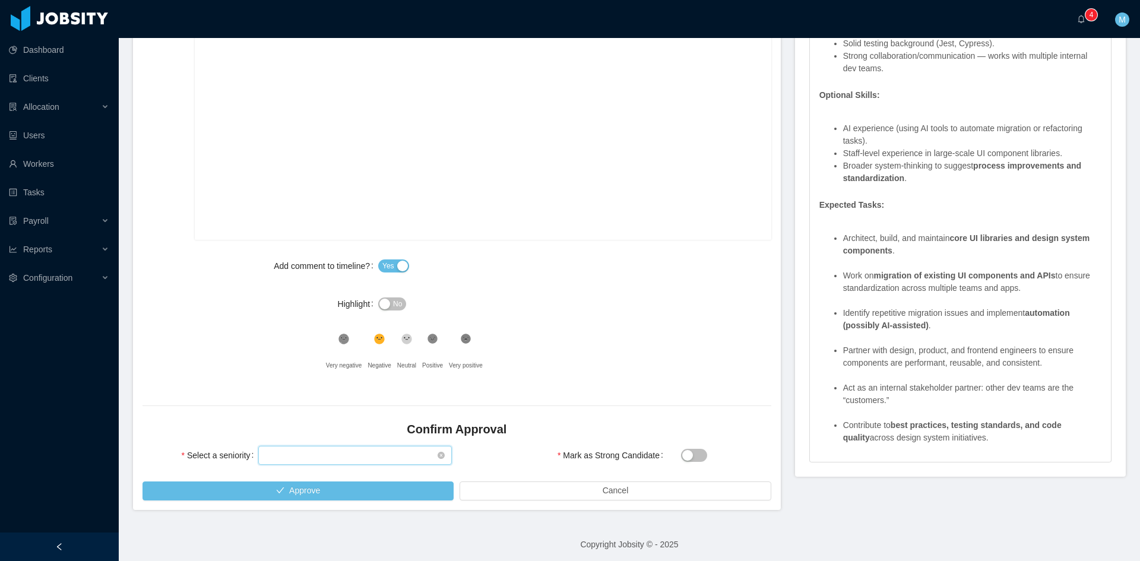
click at [383, 446] on div "Select seniority" at bounding box center [351, 455] width 172 height 18
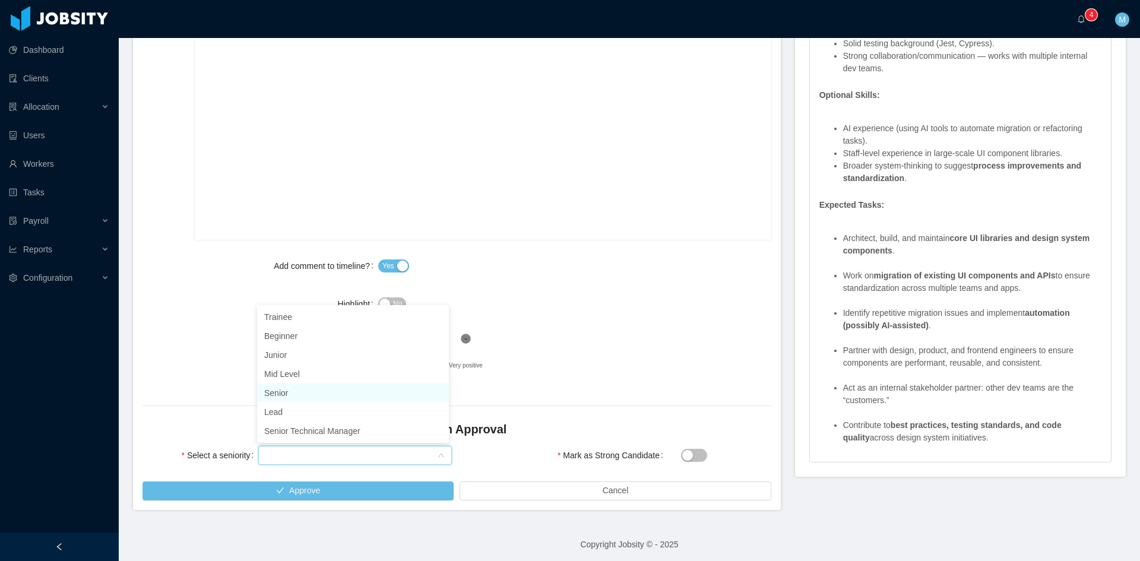
click at [313, 390] on li "Senior" at bounding box center [353, 392] width 192 height 19
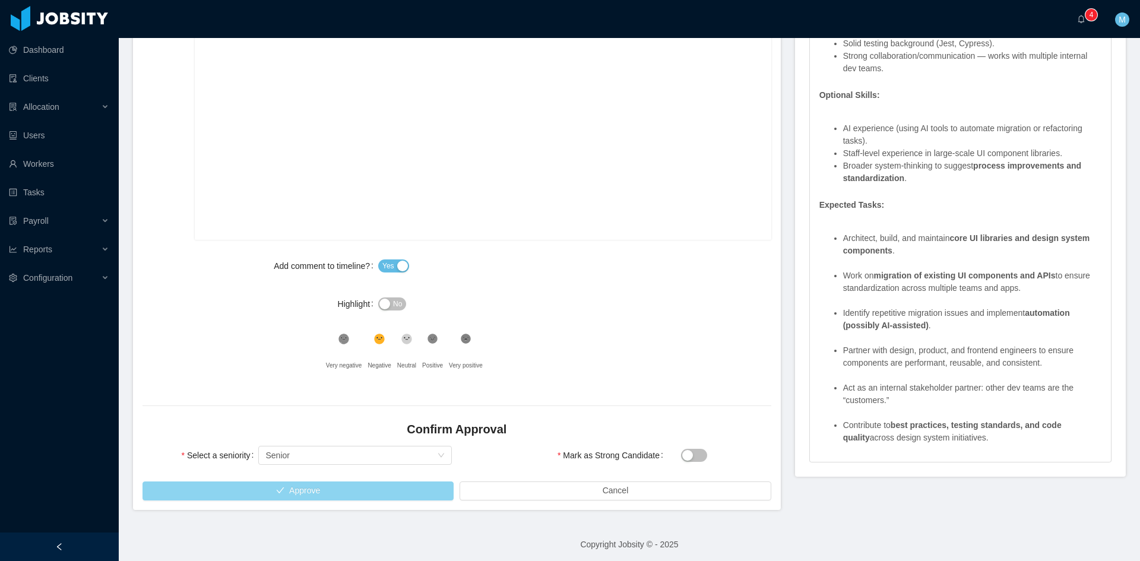
click at [360, 493] on button "Approve" at bounding box center [297, 490] width 311 height 19
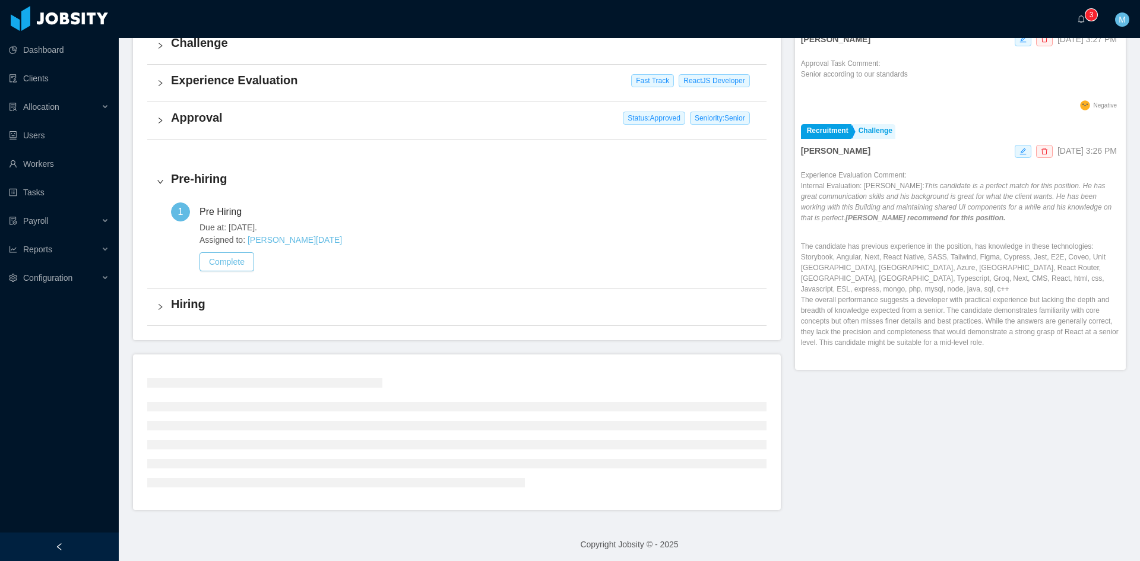
scroll to position [298, 0]
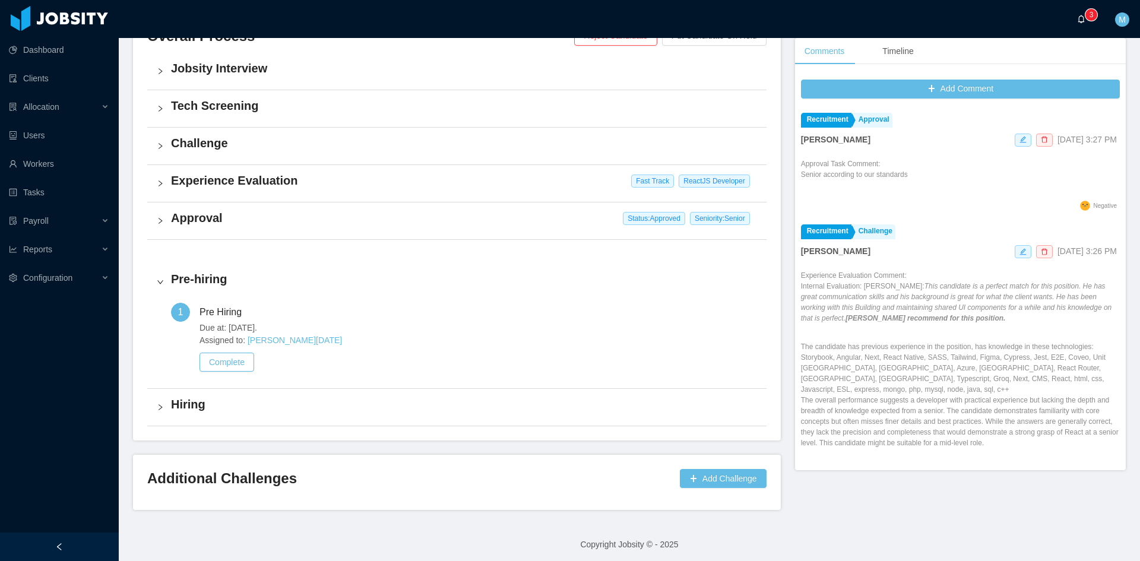
drag, startPoint x: 1076, startPoint y: 20, endPoint x: 1070, endPoint y: 23, distance: 6.9
click at [1077, 20] on a=83ded146-cd66-4514-80a8-9a7b1e1b5eb6/Matias%20Marin"] "0 1 2 3 4 5 6 7 8 9 0 1 2 3 4 5 6 7 8 9 0 1 2 3 4 5 6 7 8 9" at bounding box center [1084, 19] width 14 height 38
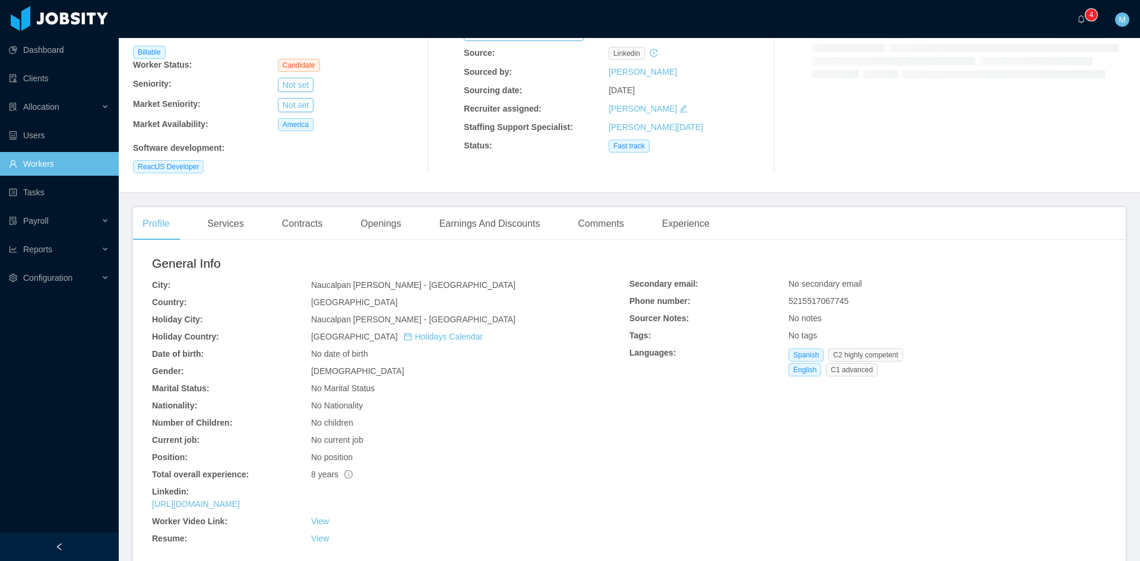
scroll to position [198, 0]
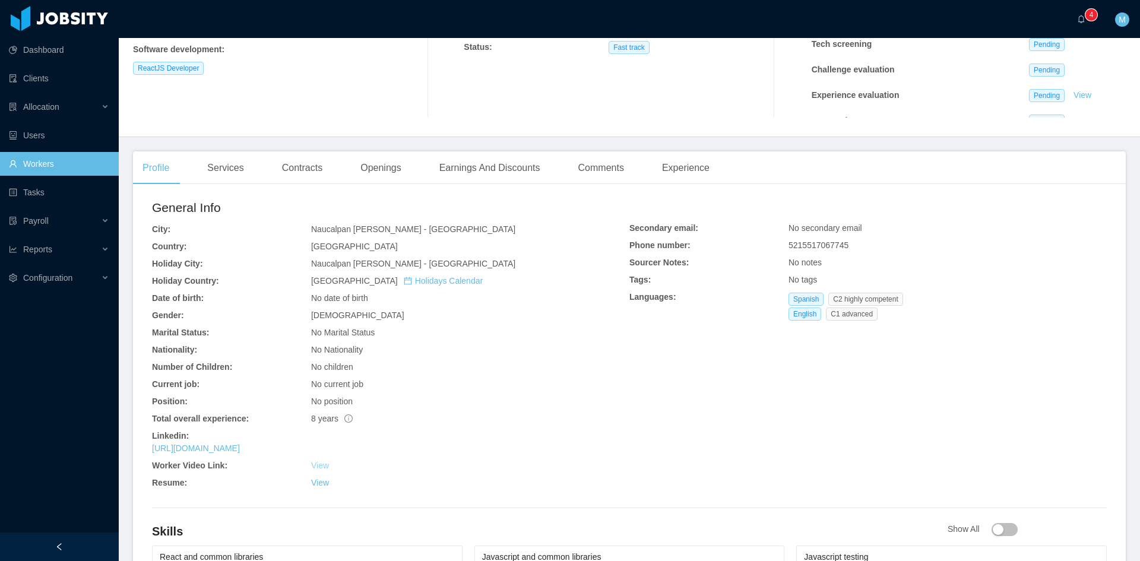
click at [322, 470] on link "View" at bounding box center [320, 465] width 18 height 9
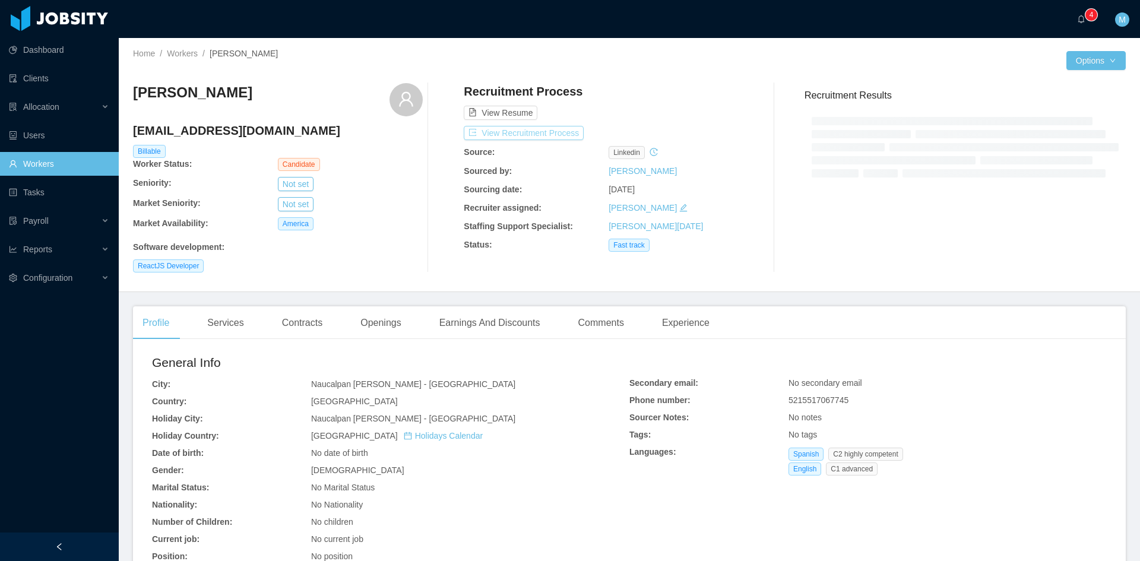
click at [489, 133] on button "View Recruitment Process" at bounding box center [524, 133] width 120 height 14
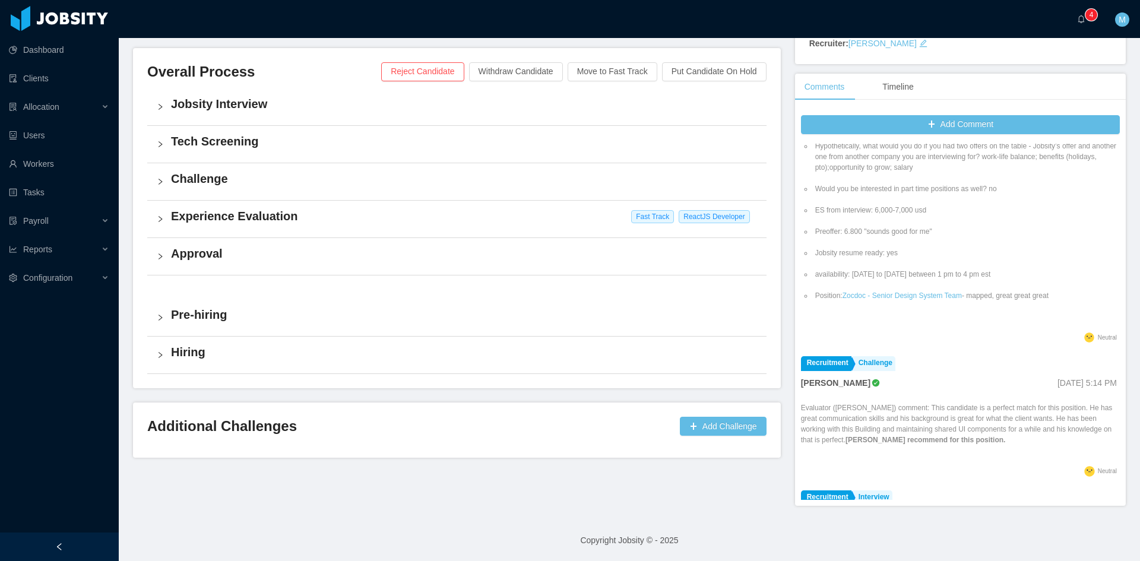
scroll to position [494, 0]
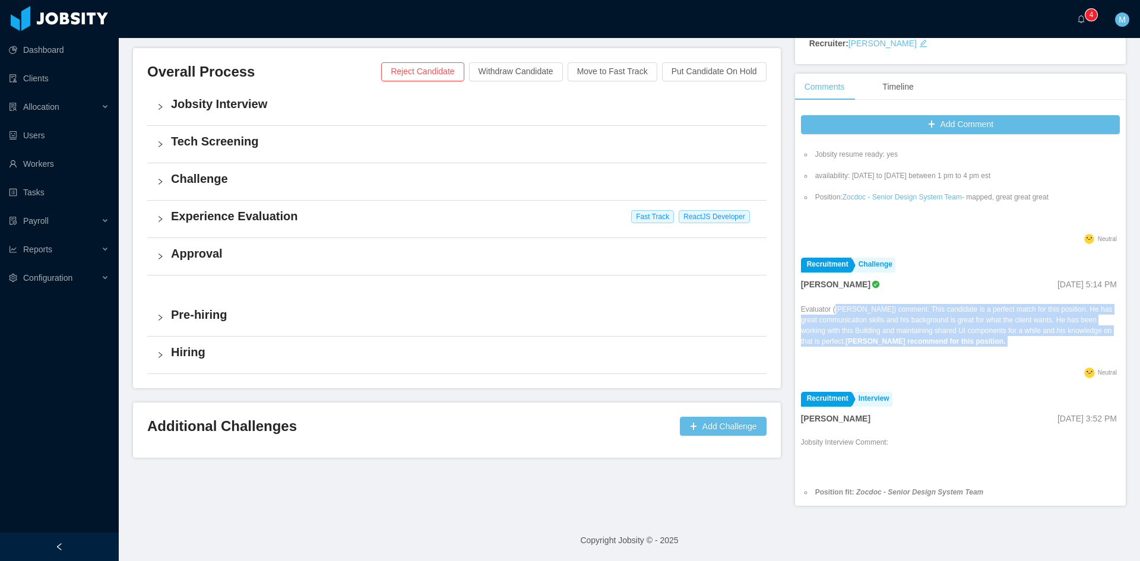
drag, startPoint x: 954, startPoint y: 351, endPoint x: 827, endPoint y: 319, distance: 131.1
click at [827, 319] on p "Evaluator ([PERSON_NAME]) comment: This candidate is a perfect match for this p…" at bounding box center [960, 325] width 319 height 43
drag, startPoint x: 826, startPoint y: 319, endPoint x: 968, endPoint y: 352, distance: 145.7
click at [968, 347] on p "Evaluator ([PERSON_NAME]) comment: This candidate is a perfect match for this p…" at bounding box center [960, 325] width 319 height 43
click at [963, 347] on p "Evaluator ([PERSON_NAME]) comment: This candidate is a perfect match for this p…" at bounding box center [960, 325] width 319 height 43
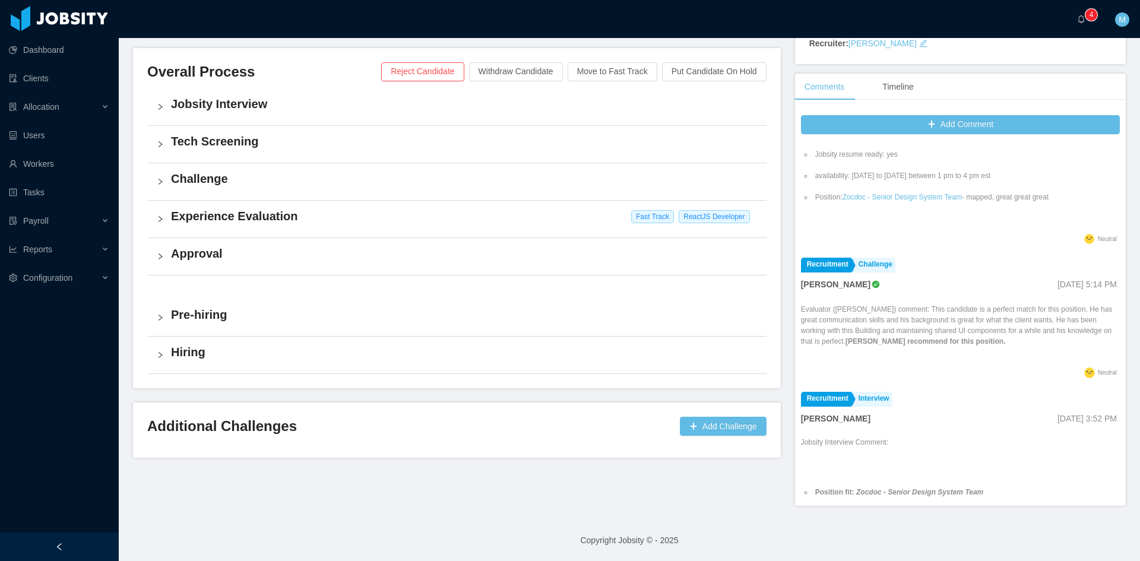
drag, startPoint x: 963, startPoint y: 352, endPoint x: 796, endPoint y: 321, distance: 170.3
click at [801, 321] on p "Evaluator ([PERSON_NAME]) comment: This candidate is a perfect match for this p…" at bounding box center [960, 325] width 319 height 43
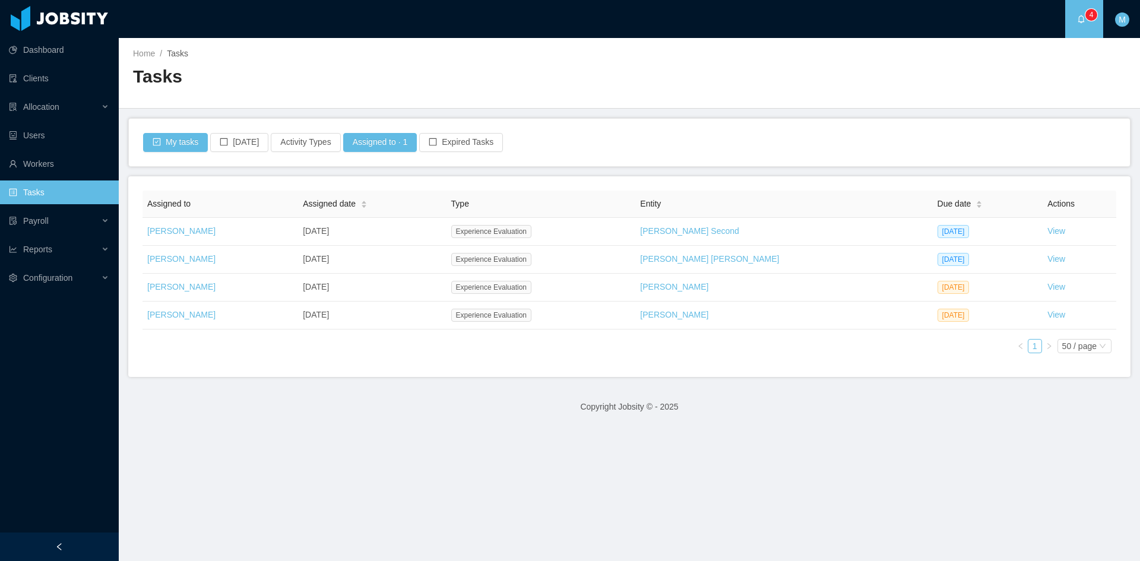
click at [443, 364] on div "Assigned to Assigned date Type Entity Due date Actions Matias Marin Sep 25th, 2…" at bounding box center [629, 276] width 1002 height 201
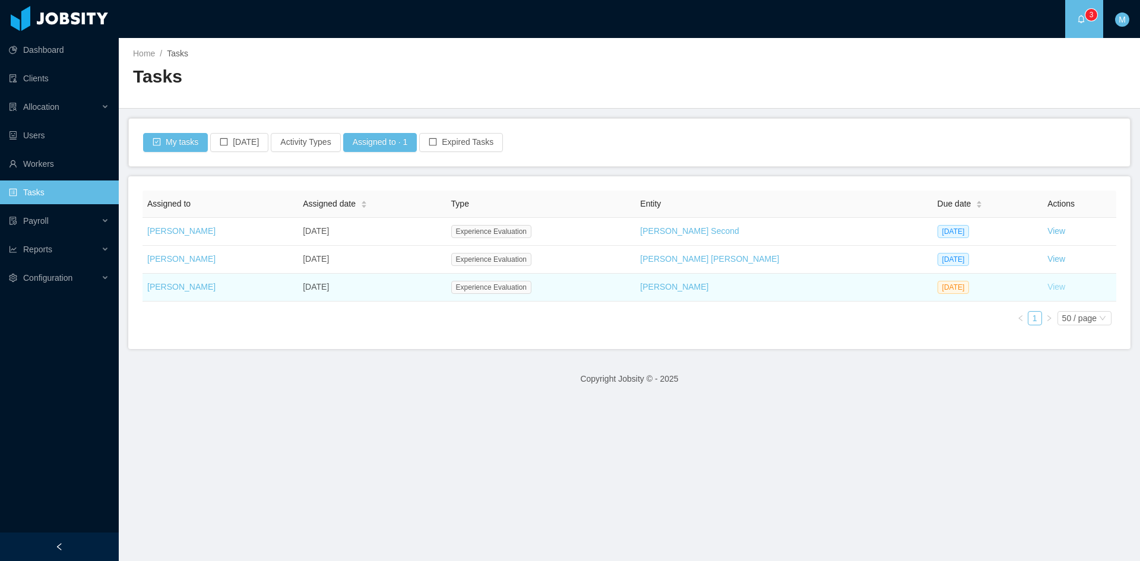
click at [1047, 287] on link "View" at bounding box center [1056, 286] width 18 height 9
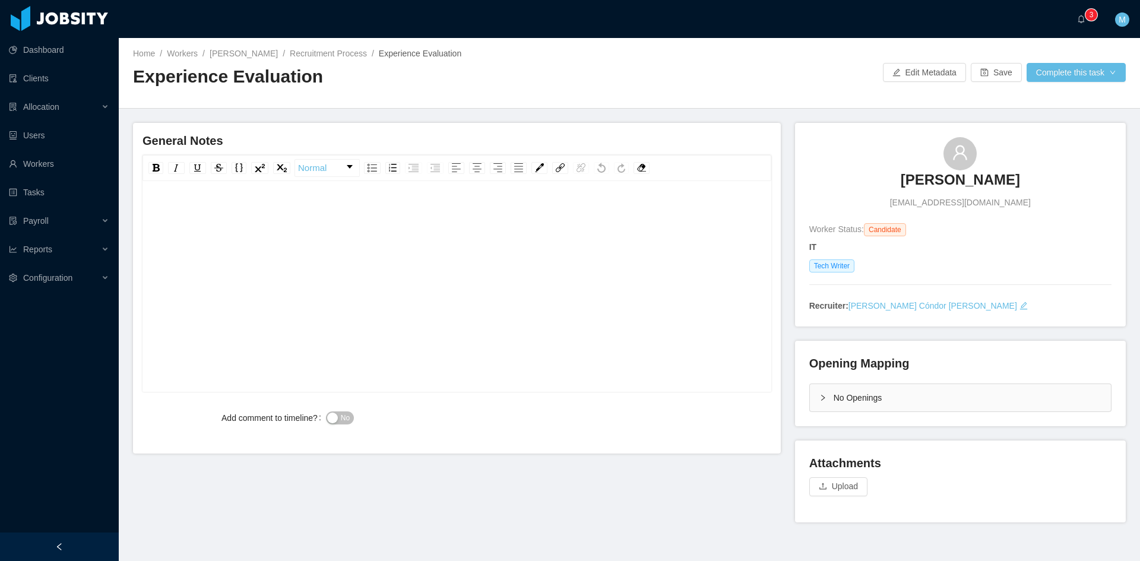
click at [819, 400] on icon "icon: right" at bounding box center [822, 397] width 7 height 7
